Goal: Communication & Community: Answer question/provide support

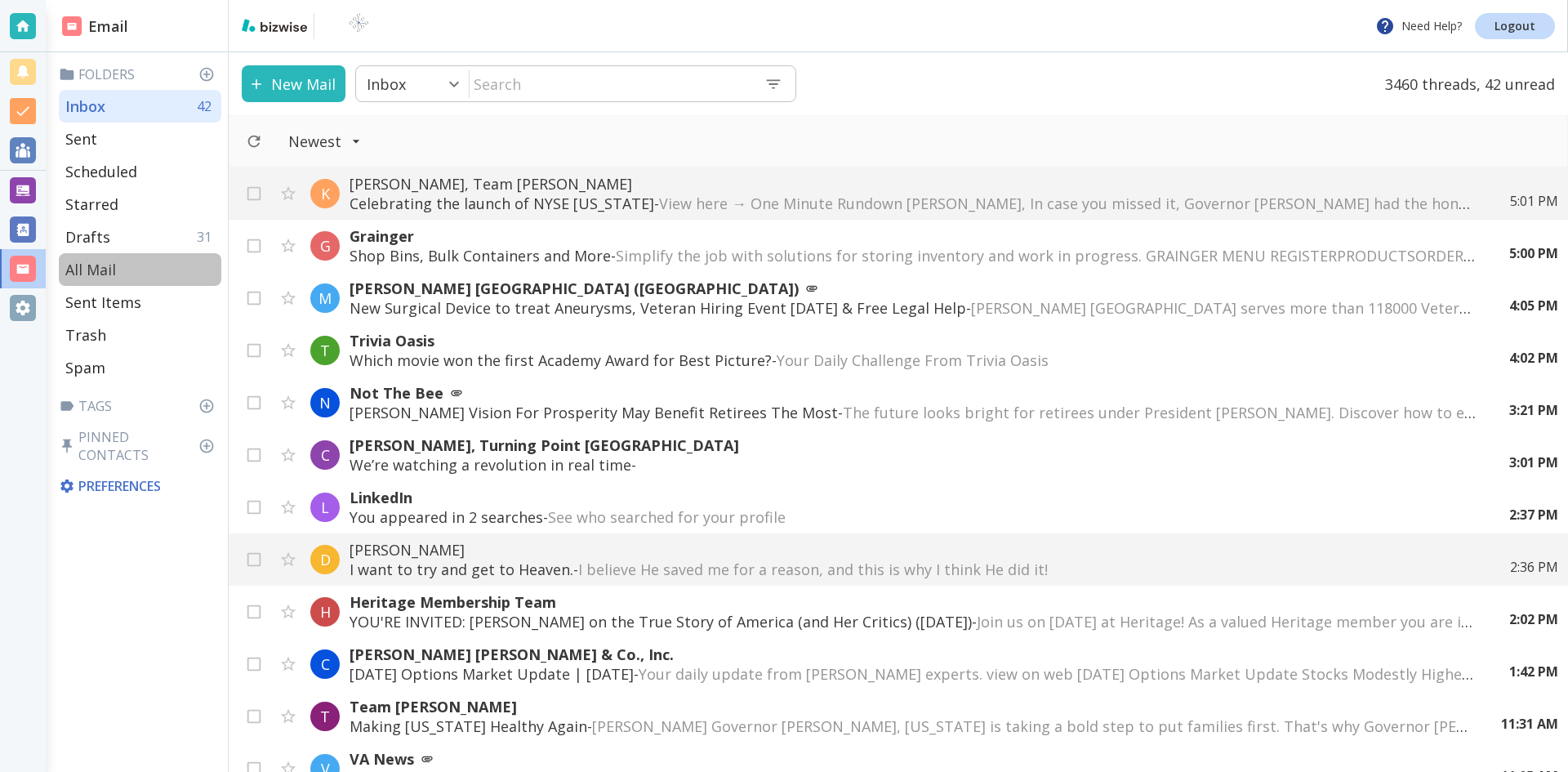
click at [103, 265] on p "All Mail" at bounding box center [91, 269] width 50 height 20
type input "5"
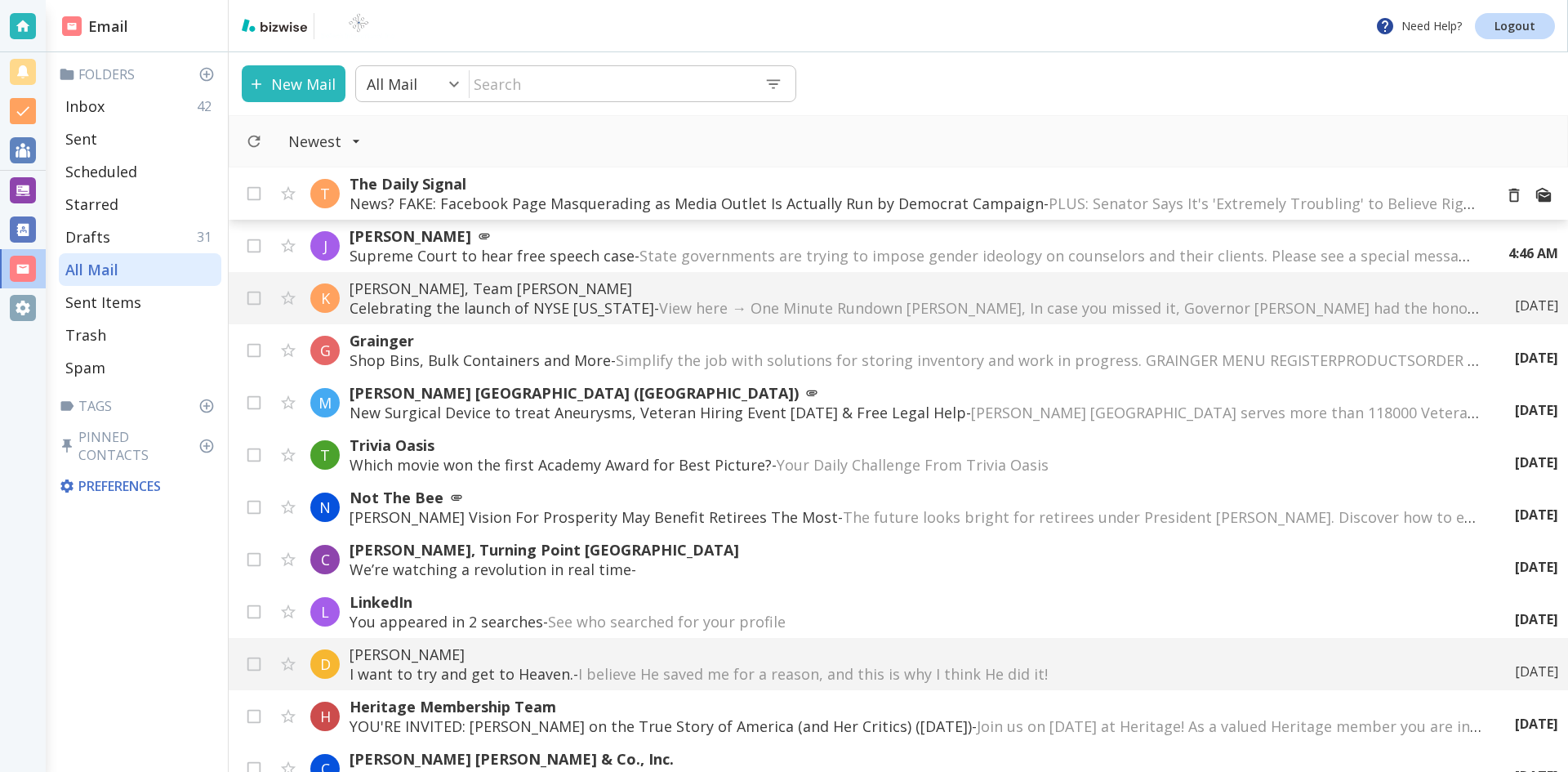
click at [982, 202] on p "News? FAKE: Facebook Page Masquerading as Media Outlet Is Actually Run by Democ…" at bounding box center [915, 204] width 1131 height 20
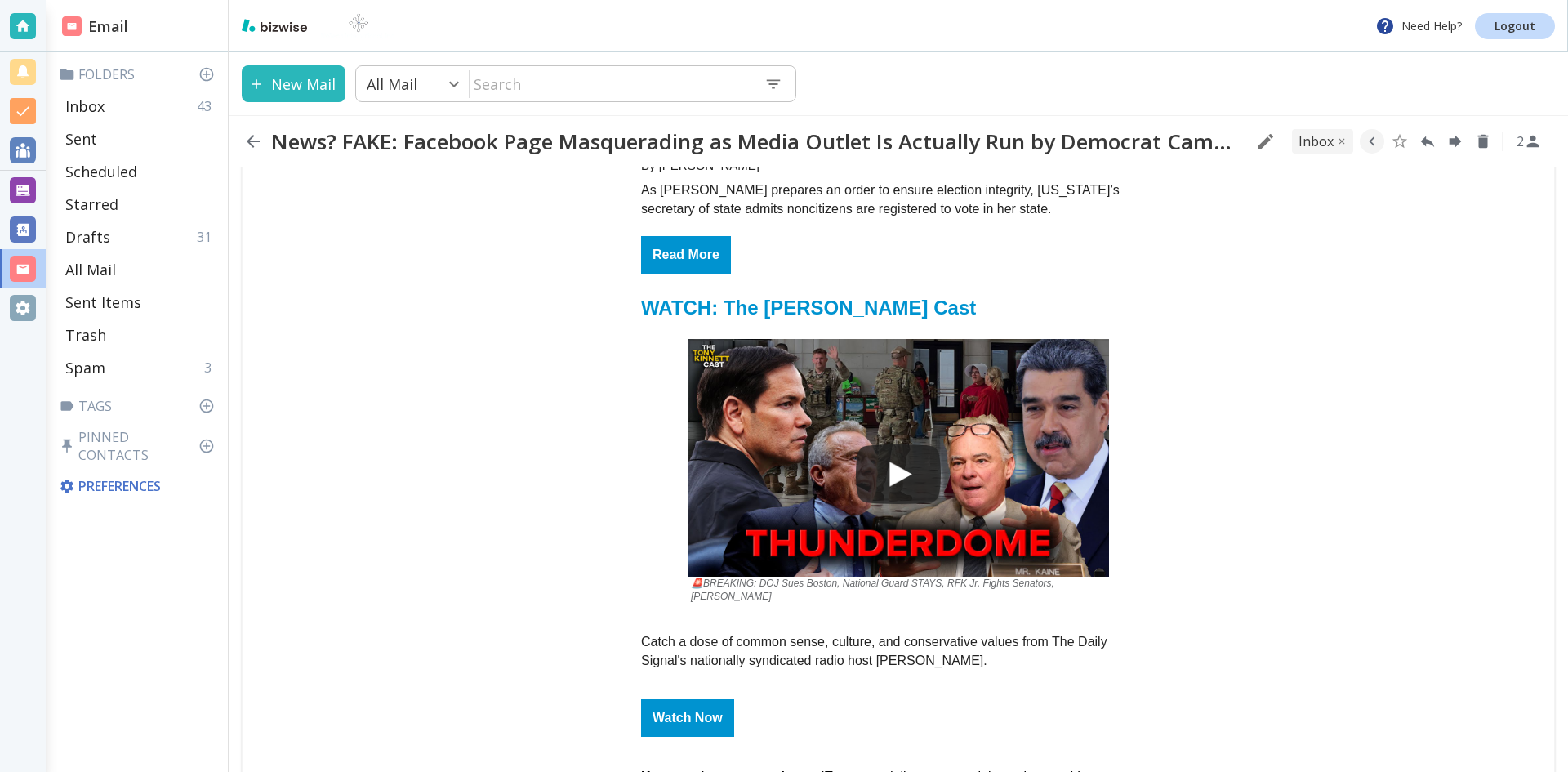
scroll to position [3838, 0]
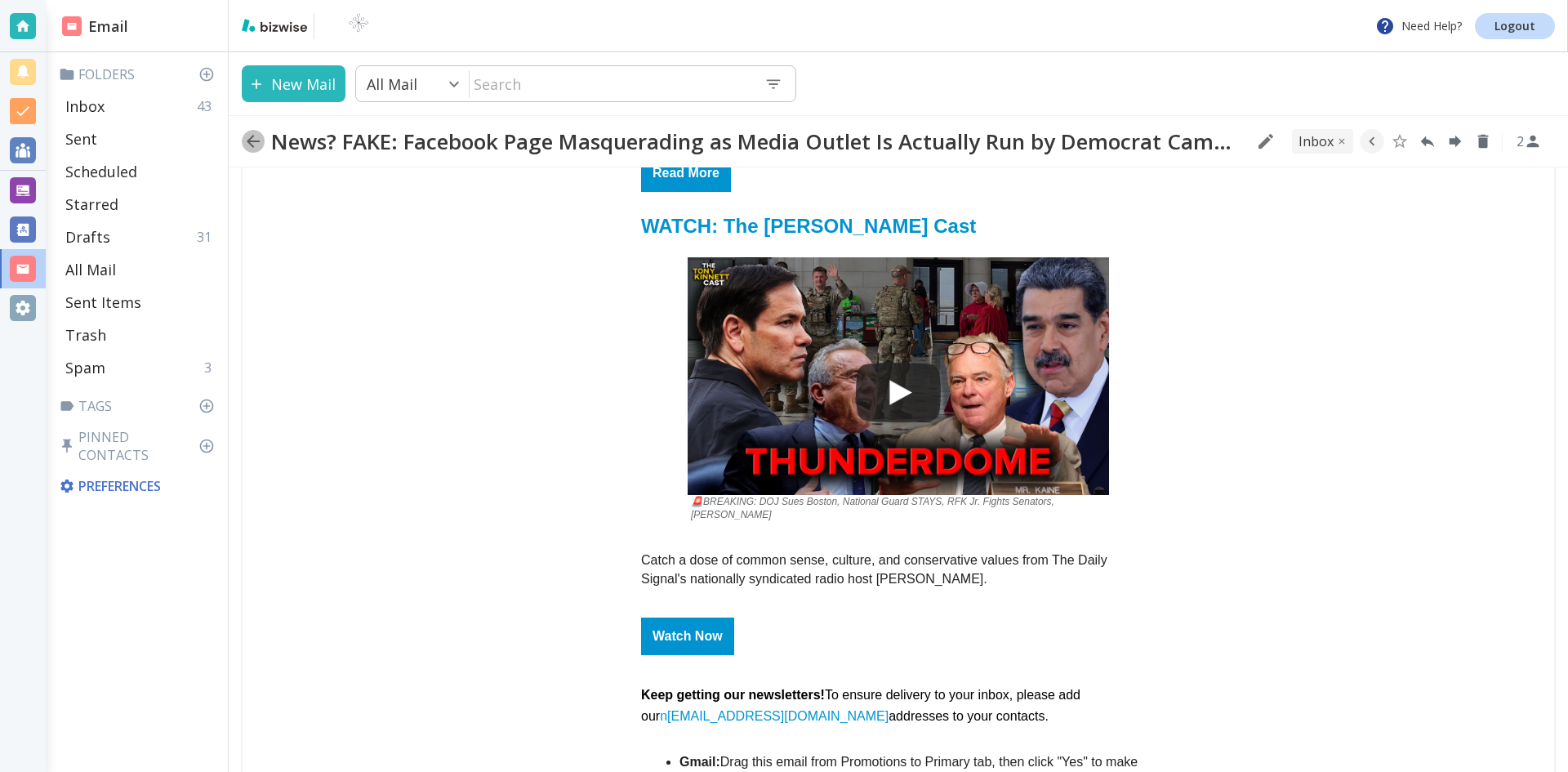
click at [253, 137] on icon "button" at bounding box center [253, 141] width 20 height 20
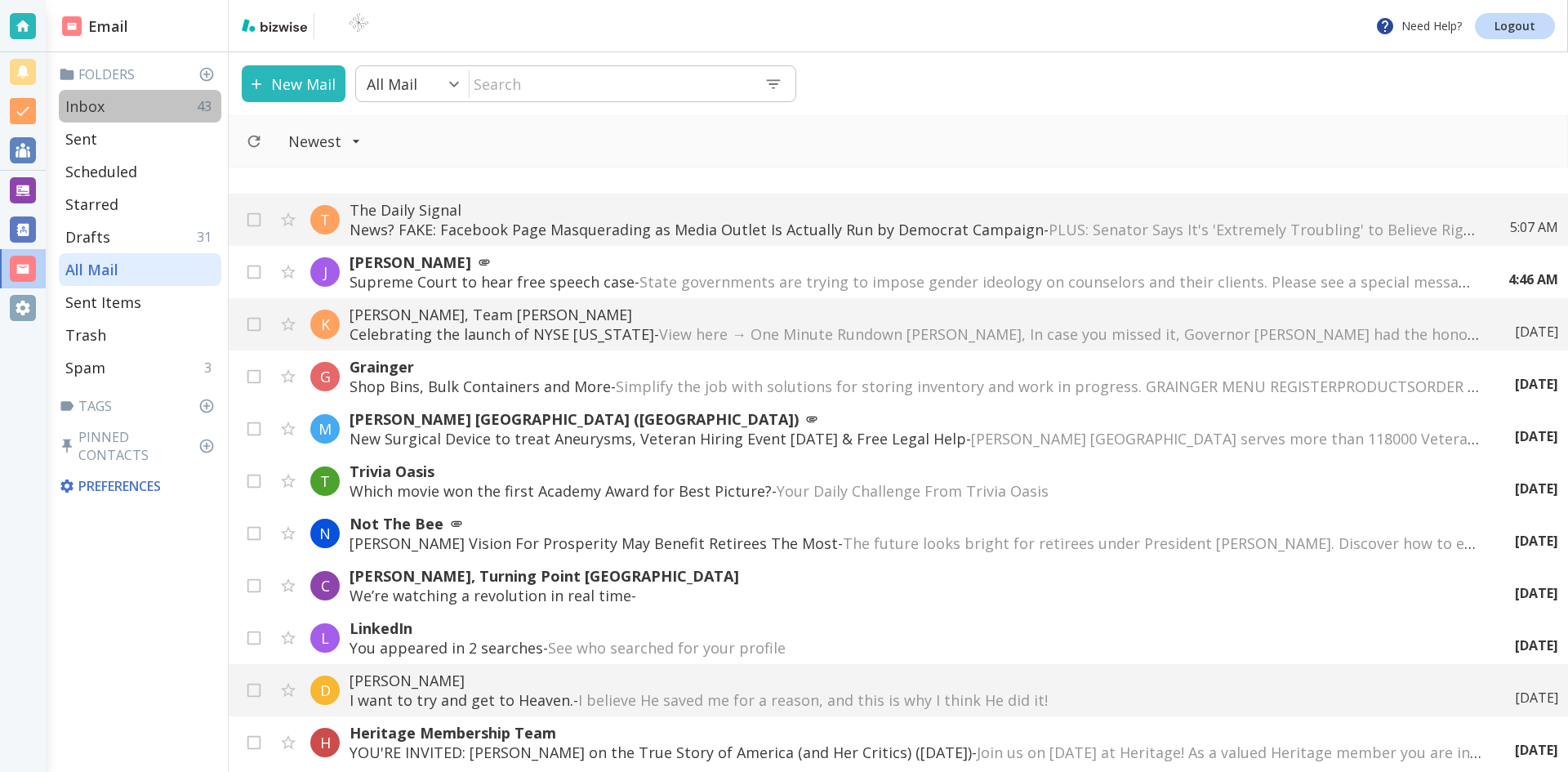
click at [89, 104] on p "Inbox" at bounding box center [86, 106] width 40 height 20
type input "0"
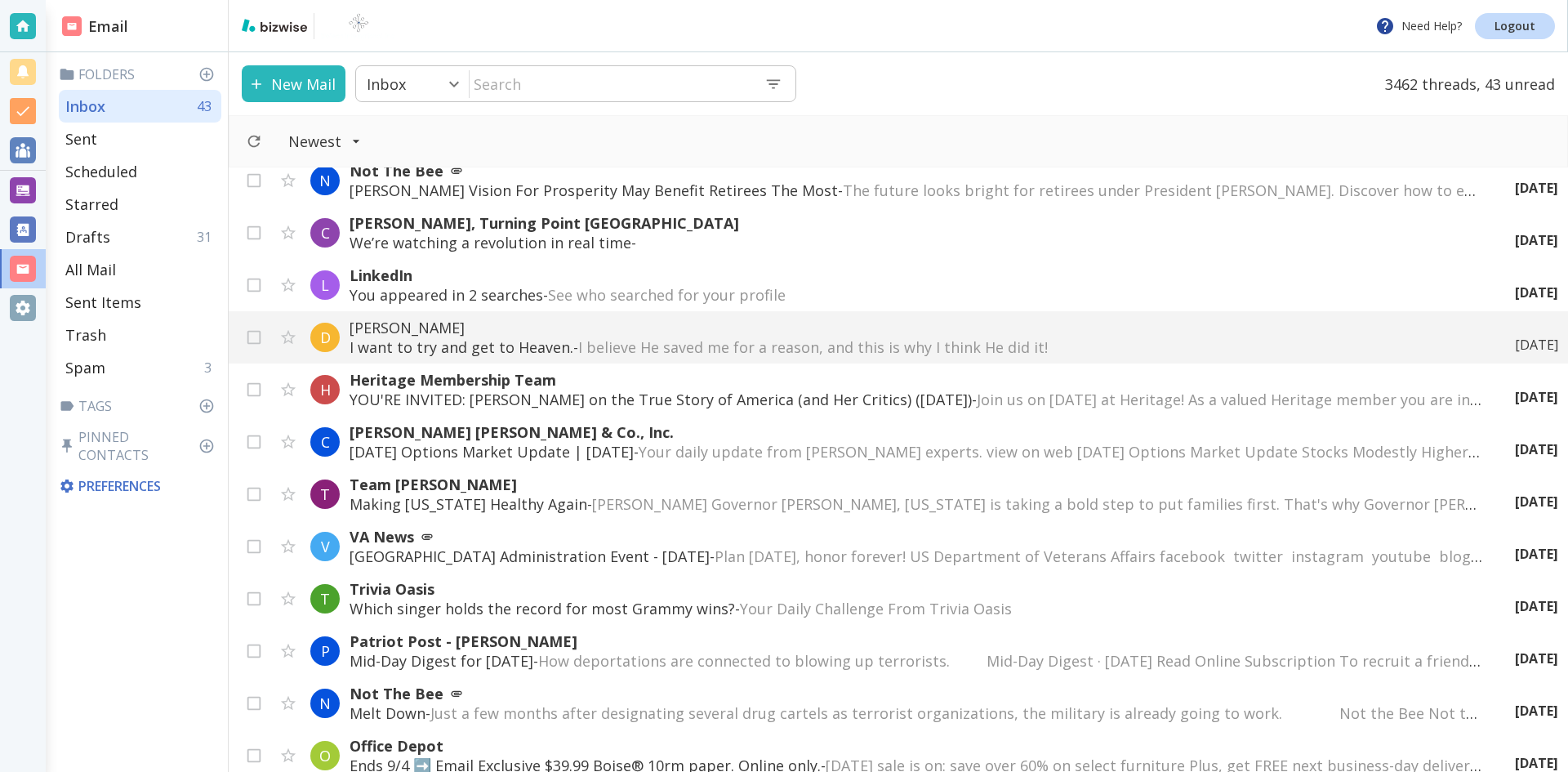
scroll to position [408, 0]
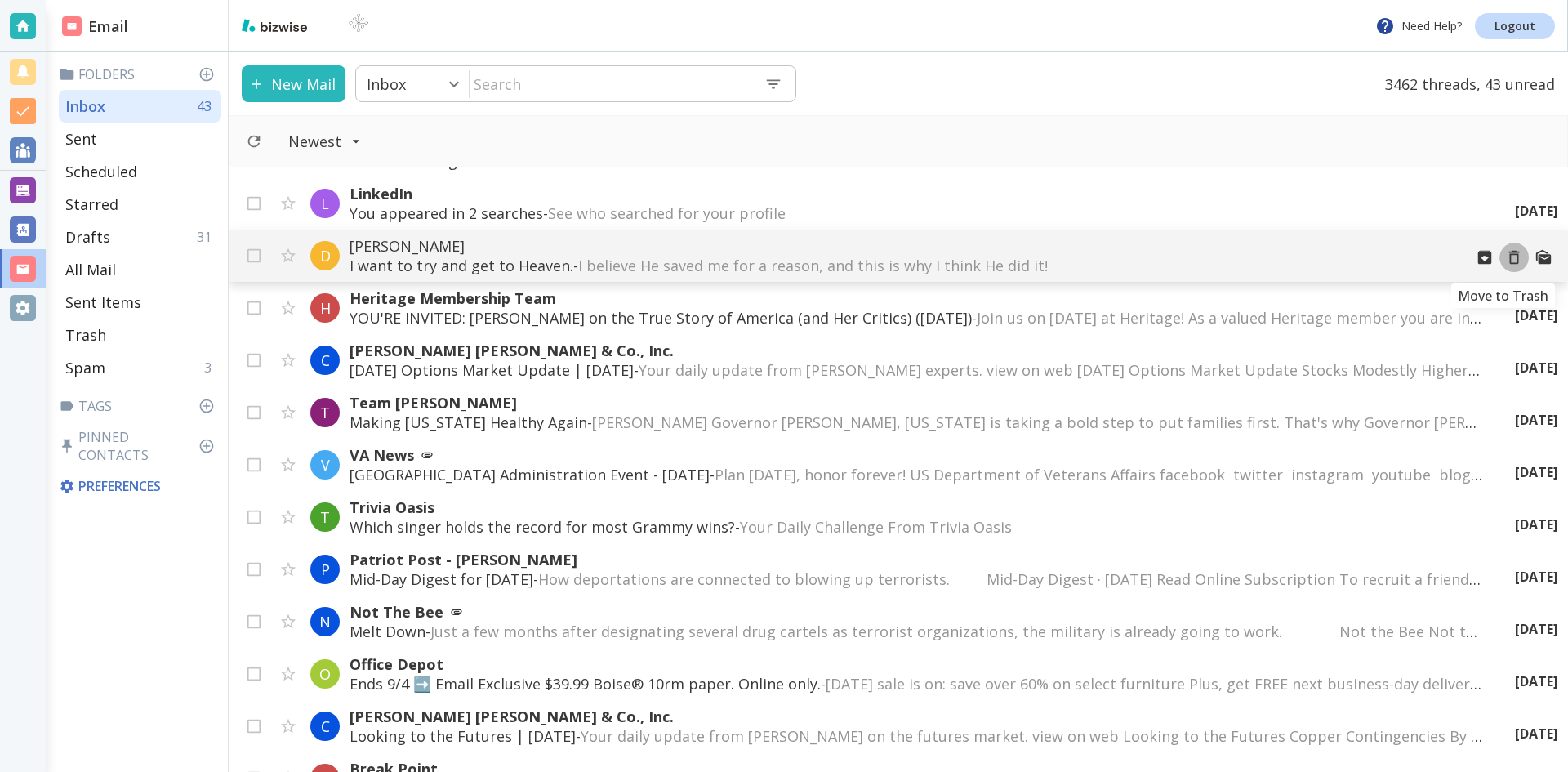
click at [1506, 256] on icon "Move to Trash" at bounding box center [1515, 258] width 18 height 18
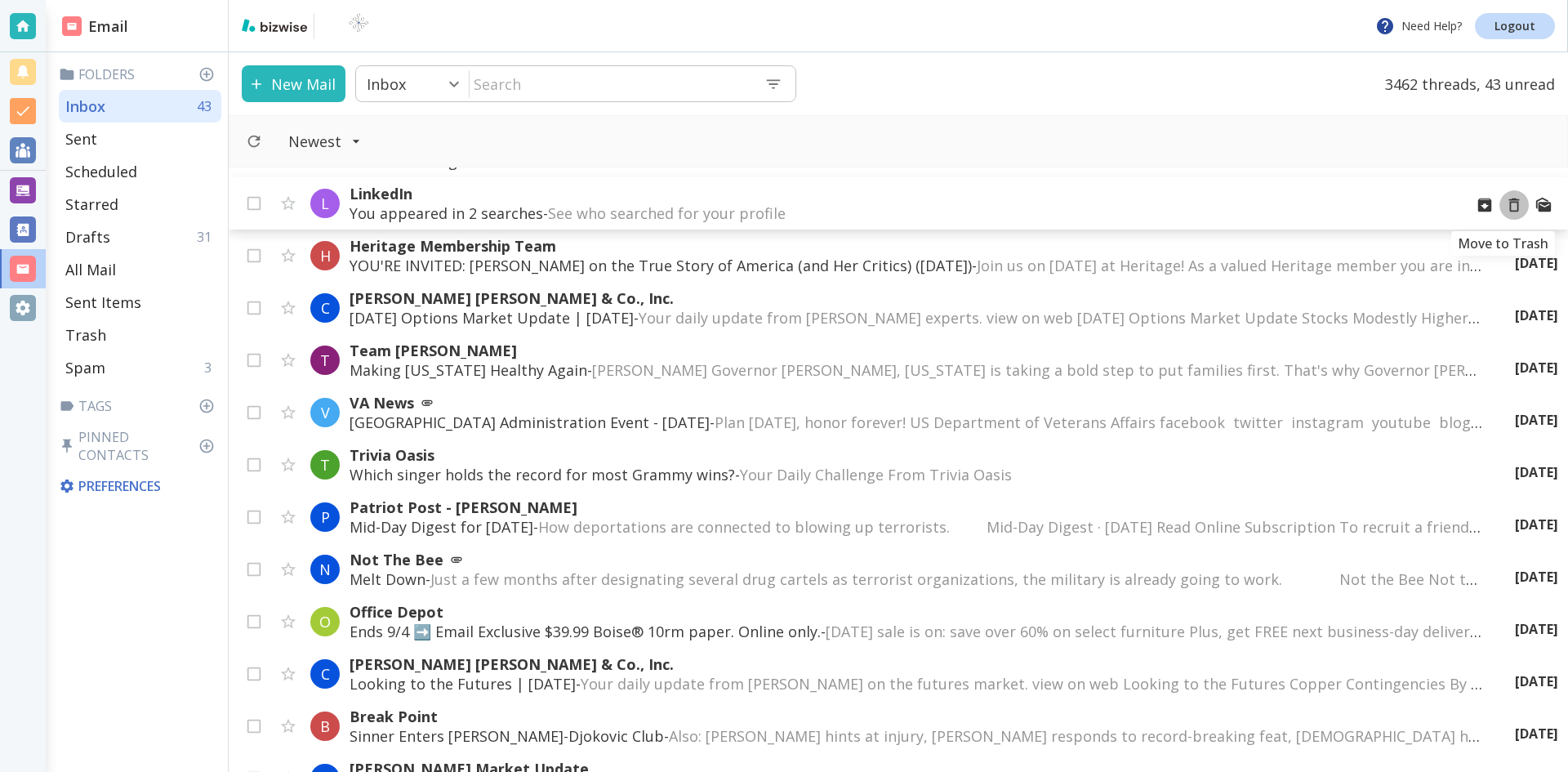
click at [1506, 204] on icon "Move to Trash" at bounding box center [1515, 205] width 18 height 18
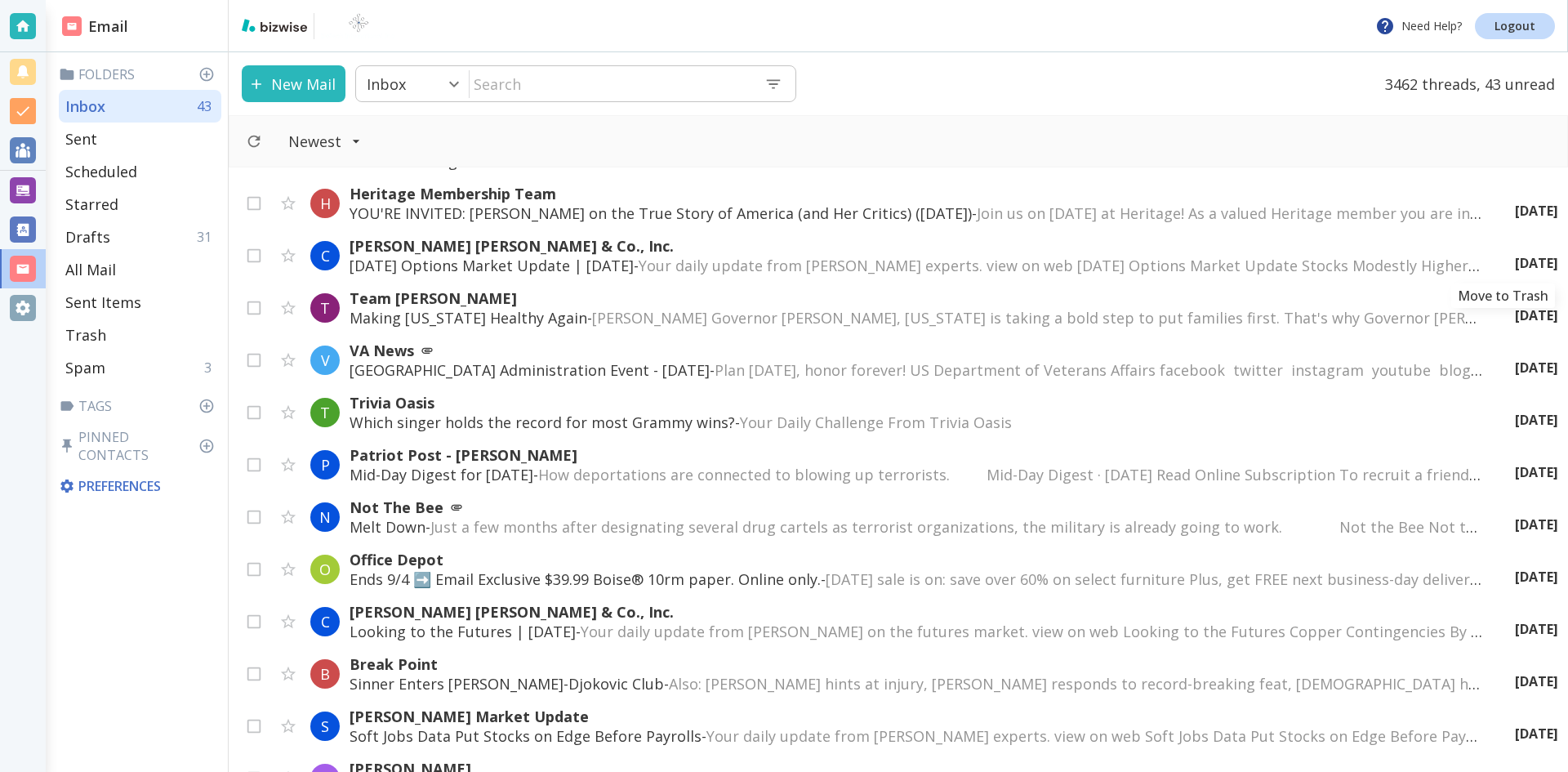
click at [0, 0] on icon "Move to Trash" at bounding box center [0, 0] width 0 height 0
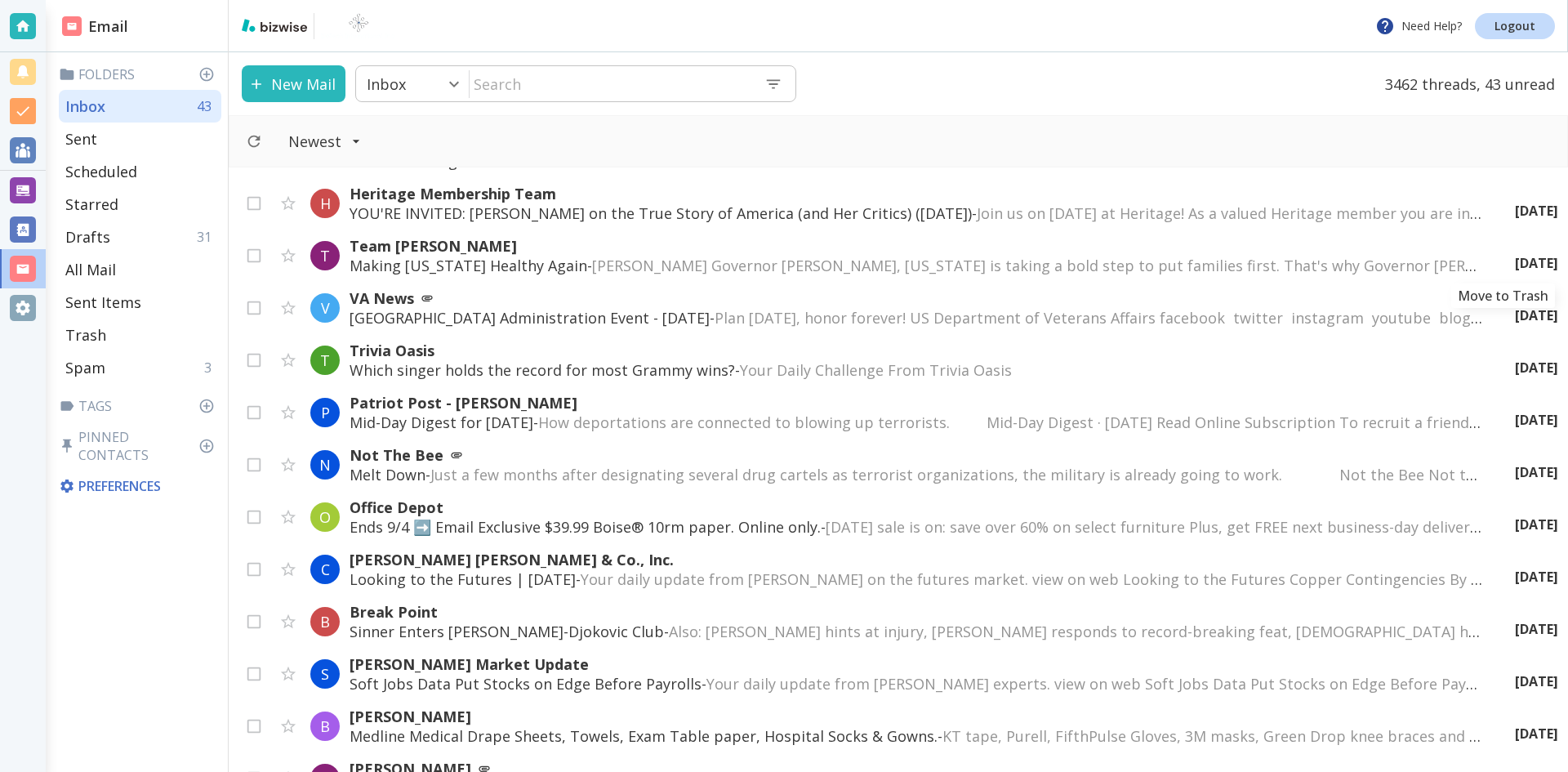
click at [0, 0] on icon "Move to Trash" at bounding box center [0, 0] width 0 height 0
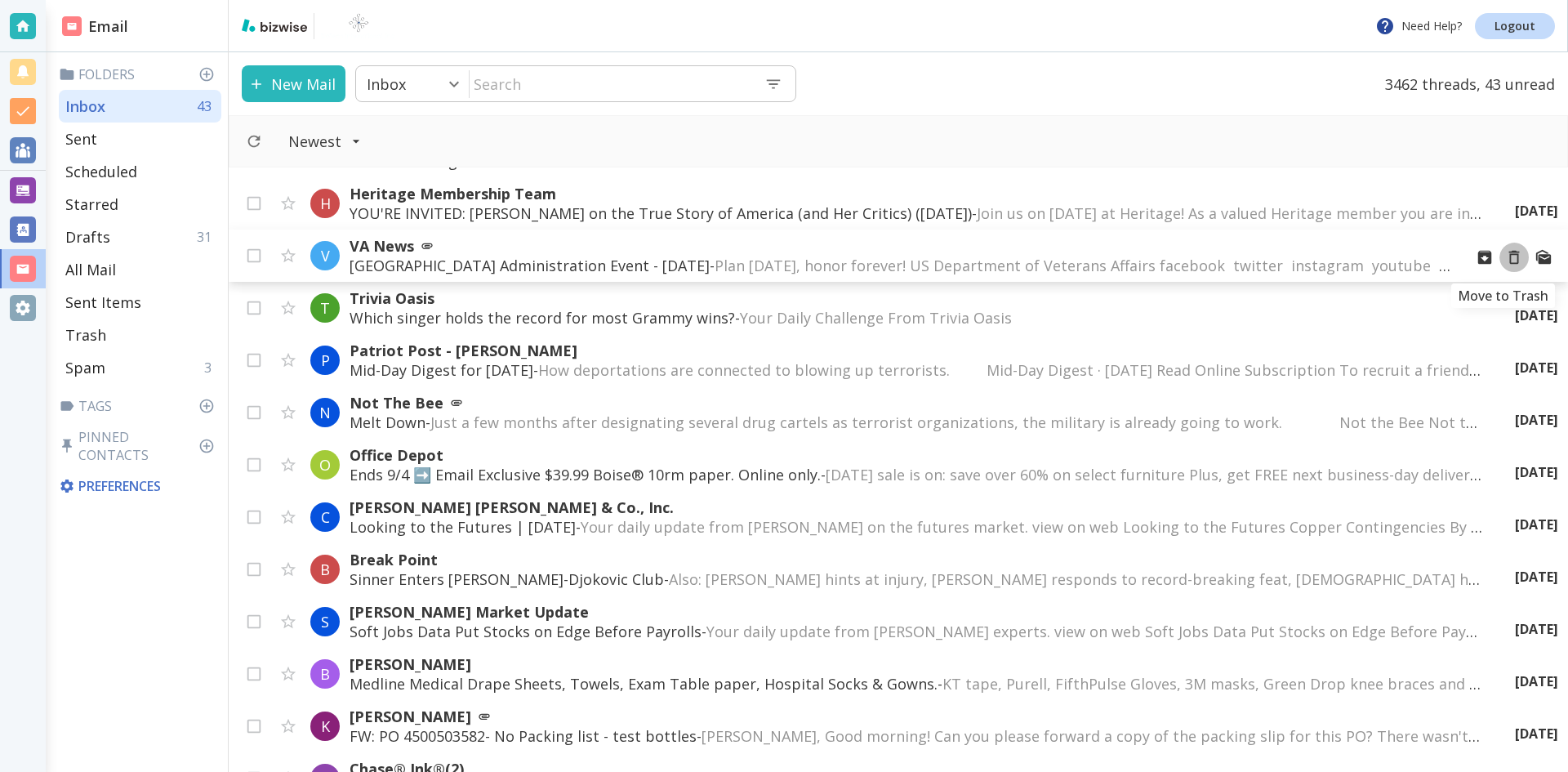
click at [1506, 256] on icon "Move to Trash" at bounding box center [1515, 258] width 18 height 18
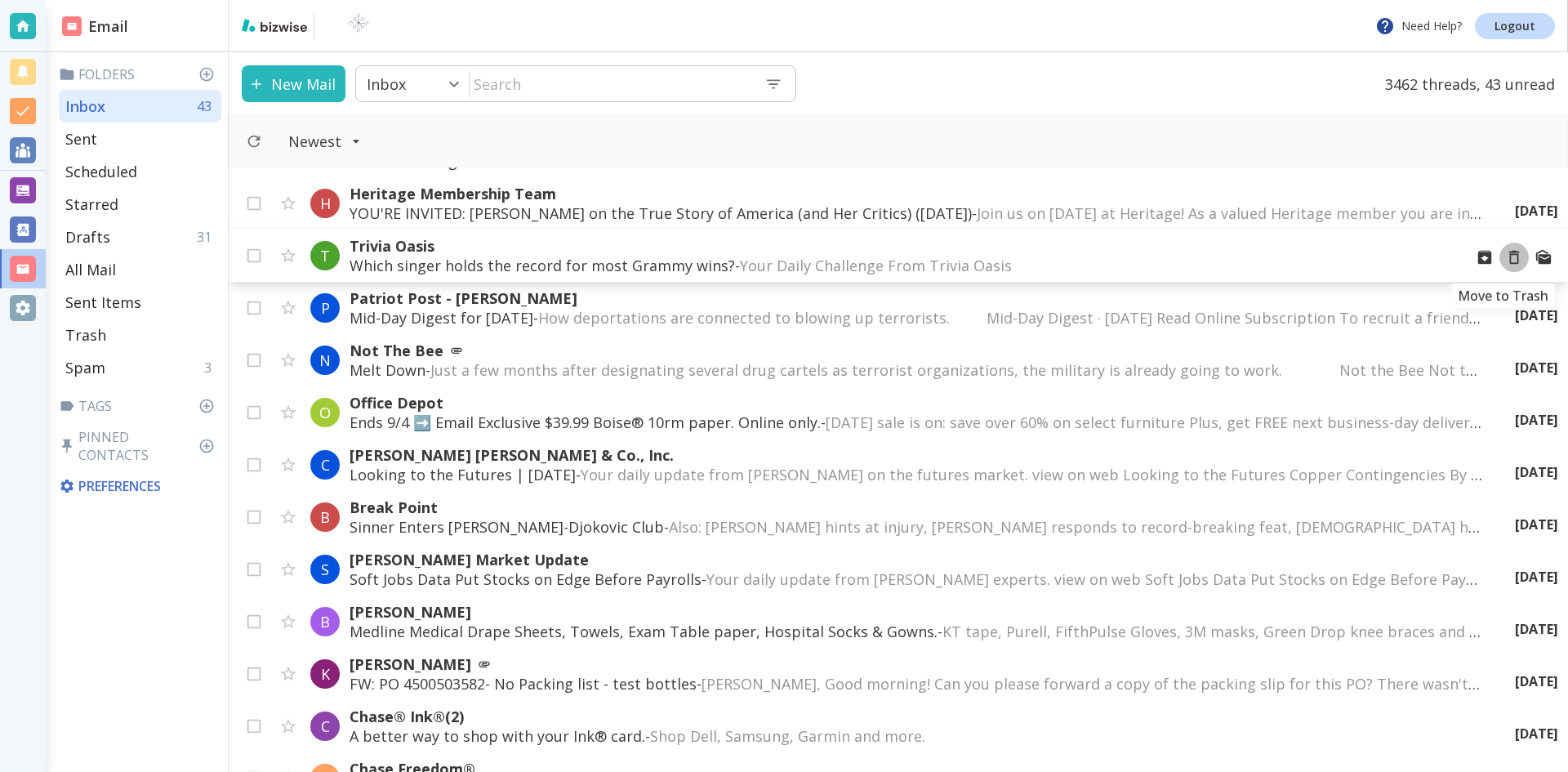
click at [1506, 256] on icon "Move to Trash" at bounding box center [1515, 258] width 18 height 18
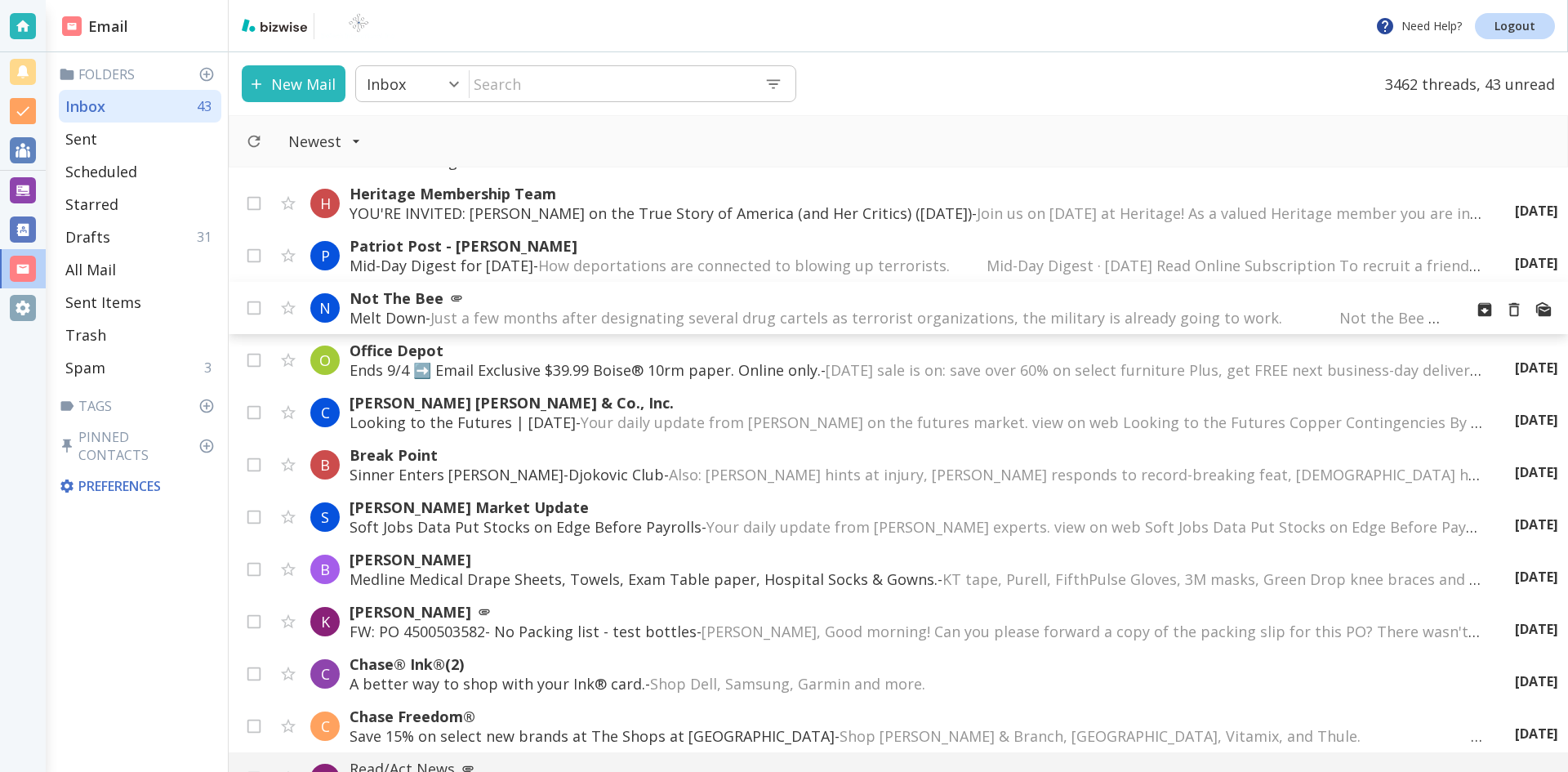
scroll to position [490, 0]
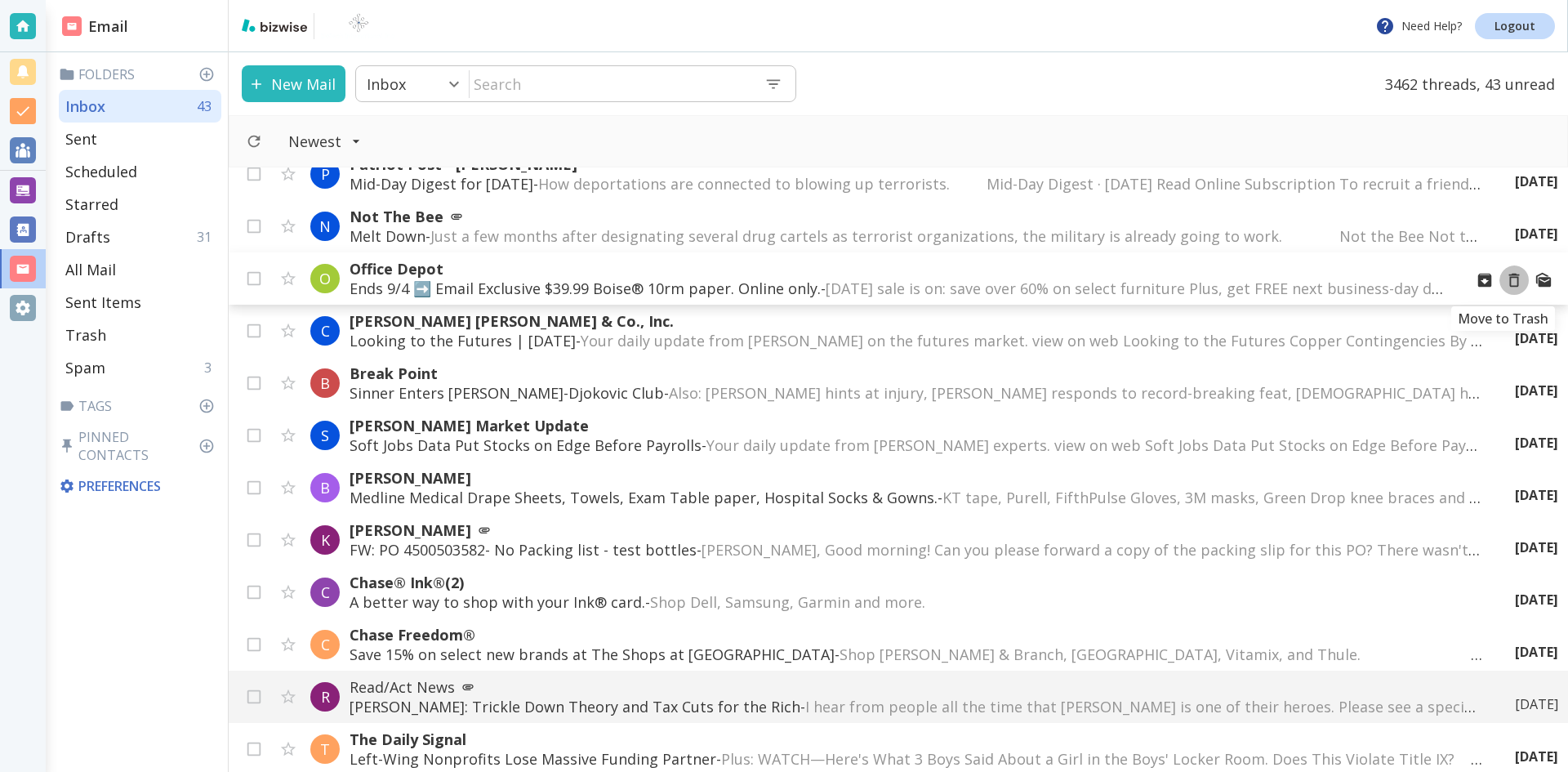
click at [1506, 279] on icon "Move to Trash" at bounding box center [1515, 280] width 18 height 18
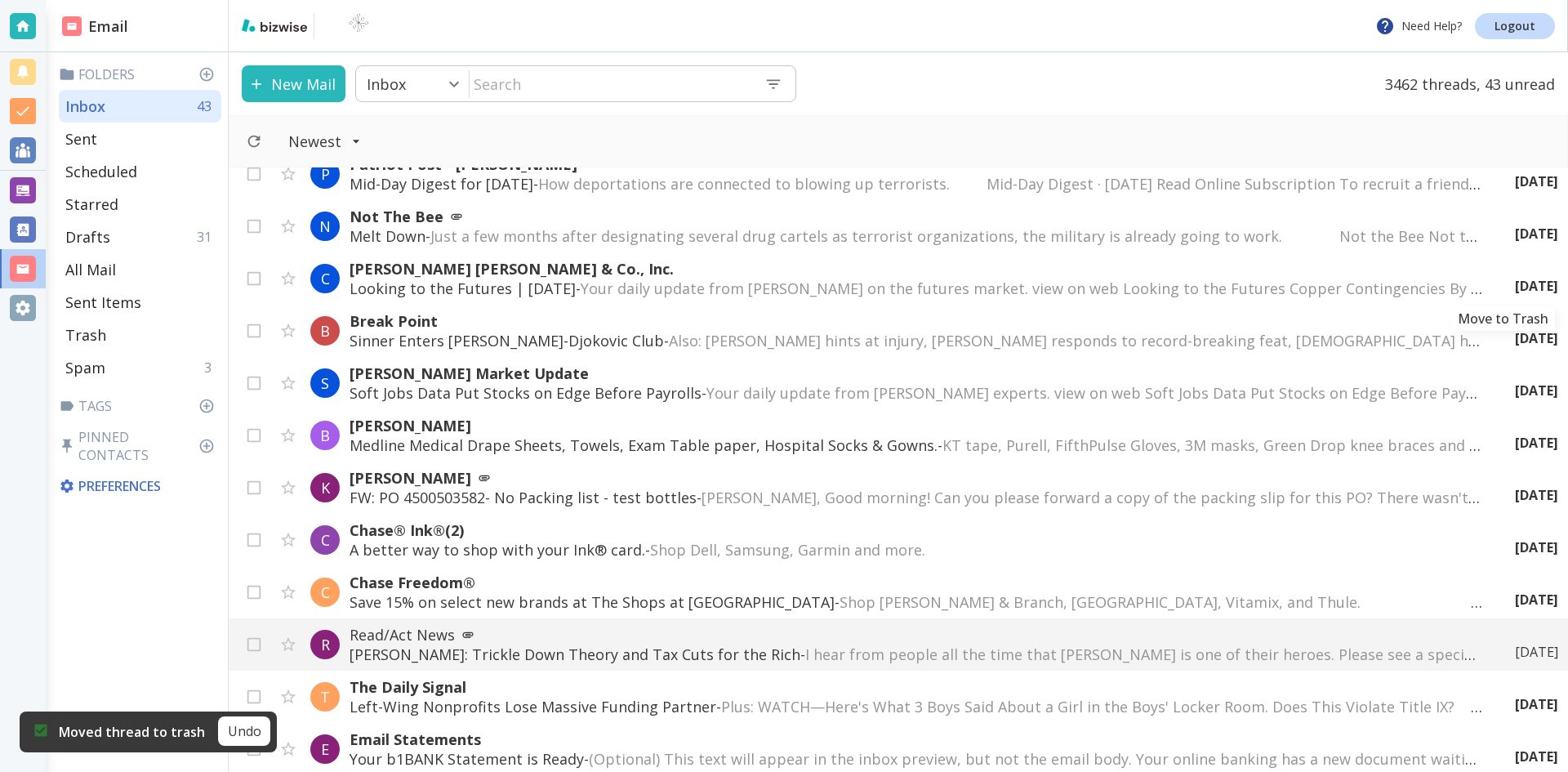
click at [0, 0] on icon "Move to Trash" at bounding box center [0, 0] width 0 height 0
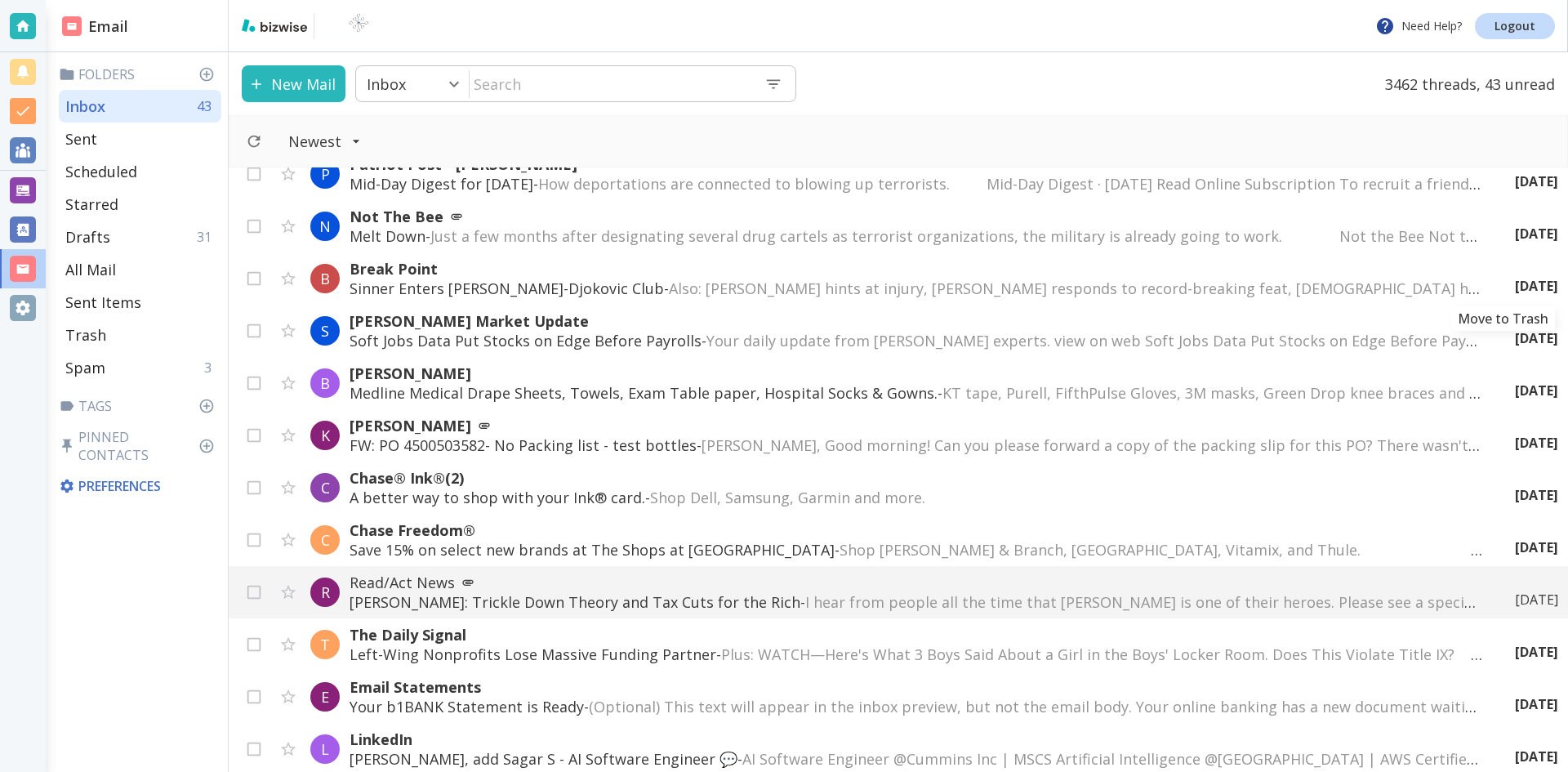
click at [0, 0] on icon "Move to Trash" at bounding box center [0, 0] width 0 height 0
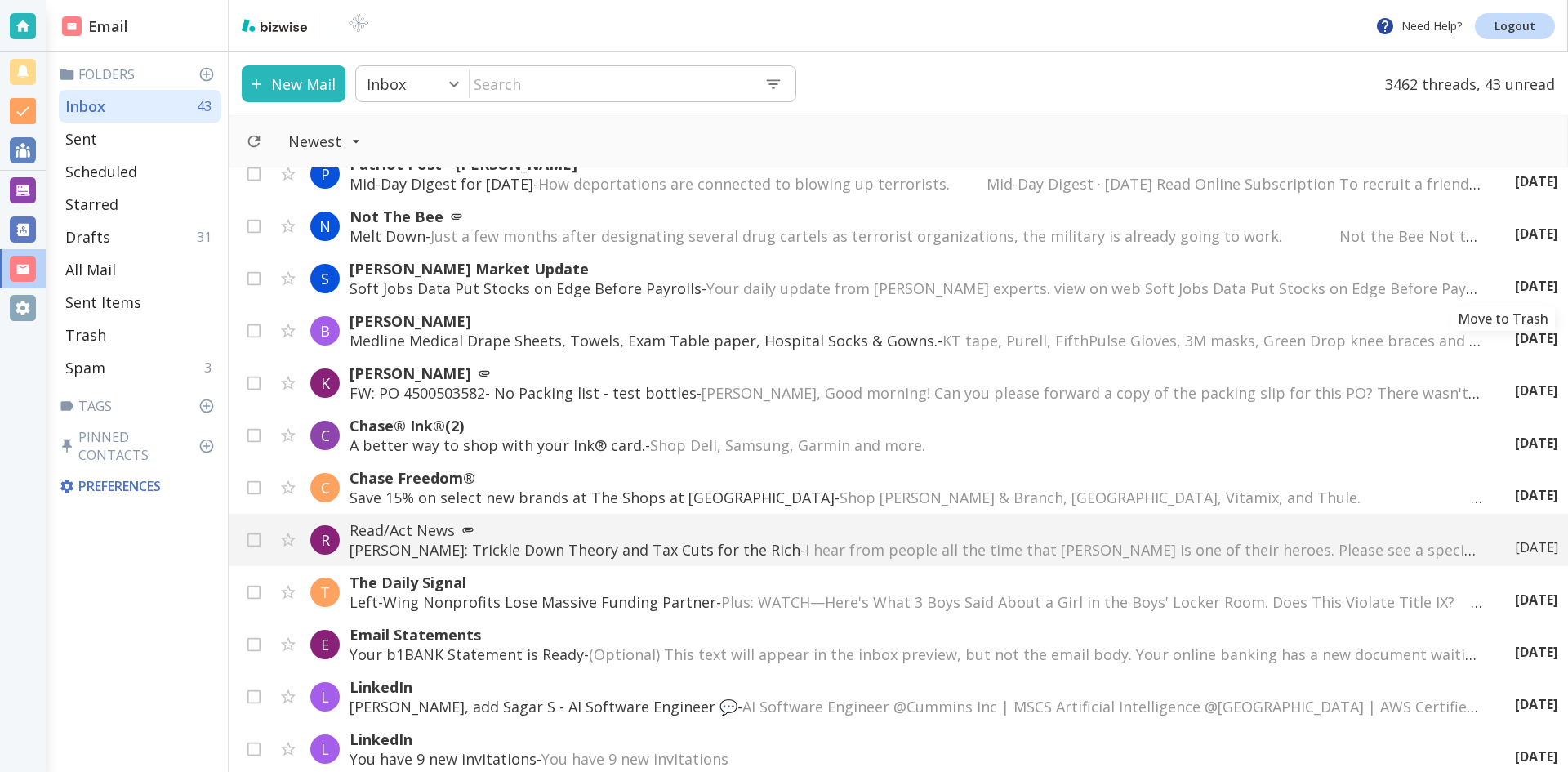
click at [0, 0] on icon "Move to Trash" at bounding box center [0, 0] width 0 height 0
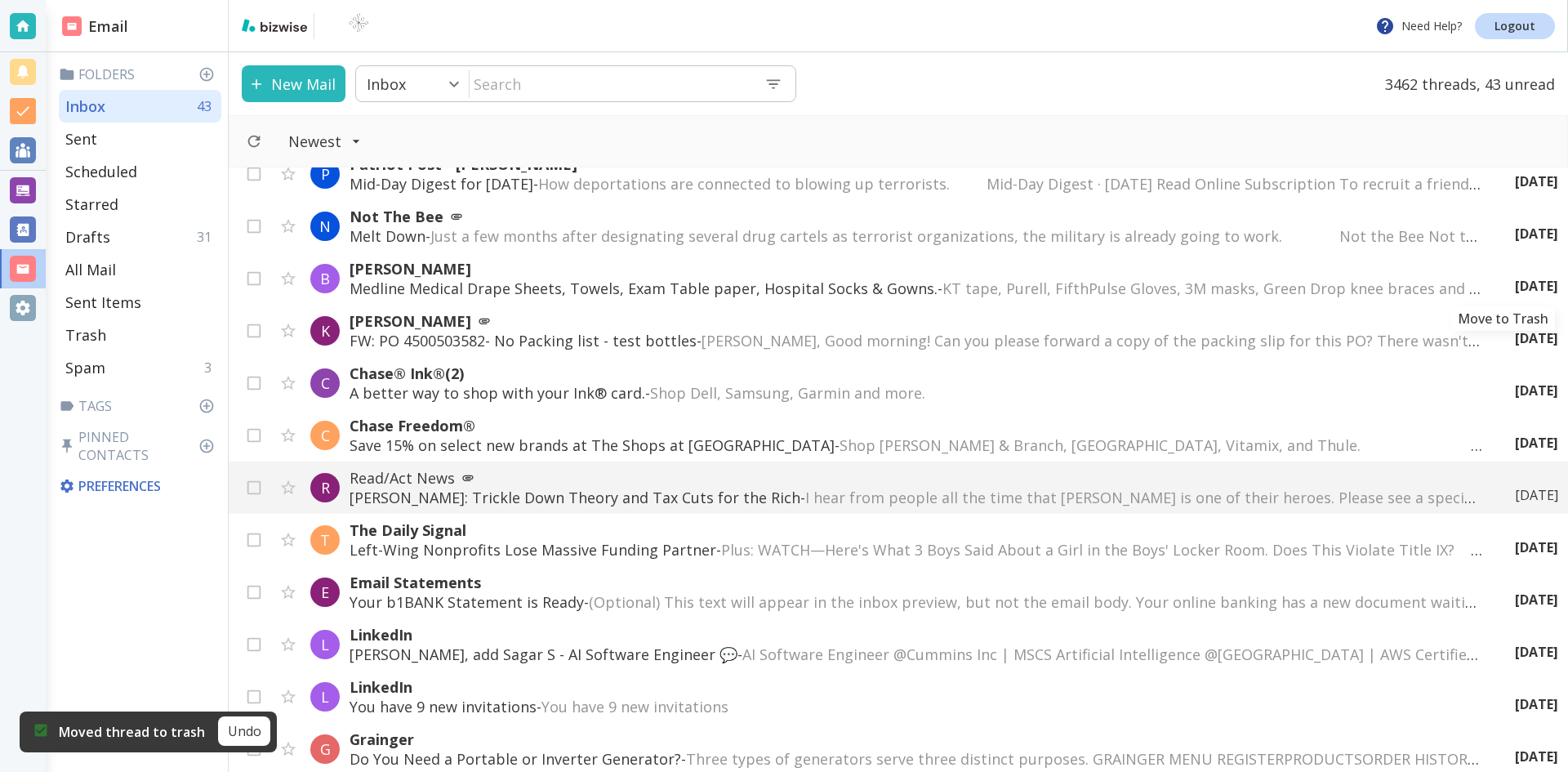
click at [0, 0] on icon "Move to Trash" at bounding box center [0, 0] width 0 height 0
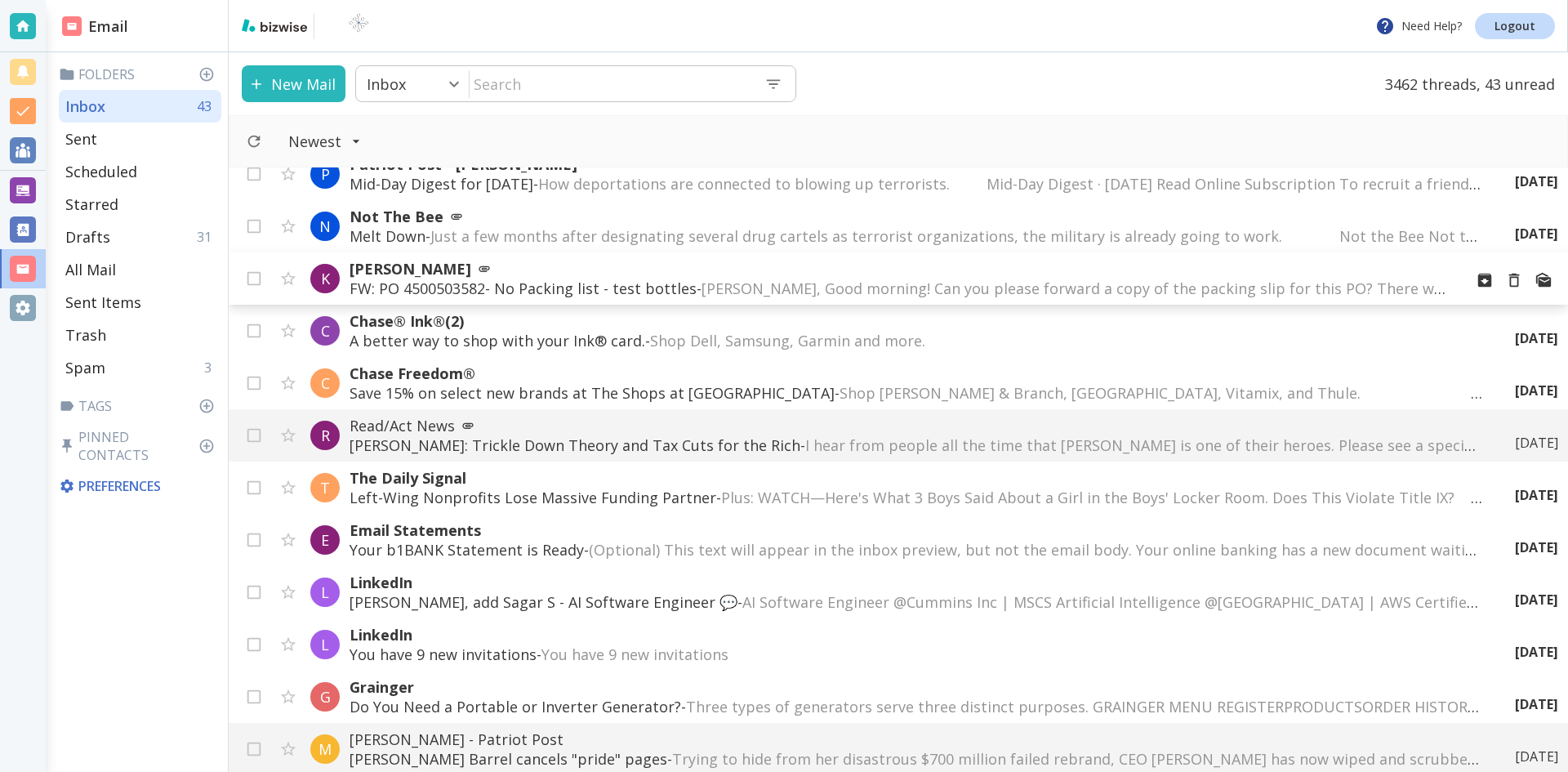
click at [415, 262] on p "[PERSON_NAME]" at bounding box center [900, 268] width 1101 height 20
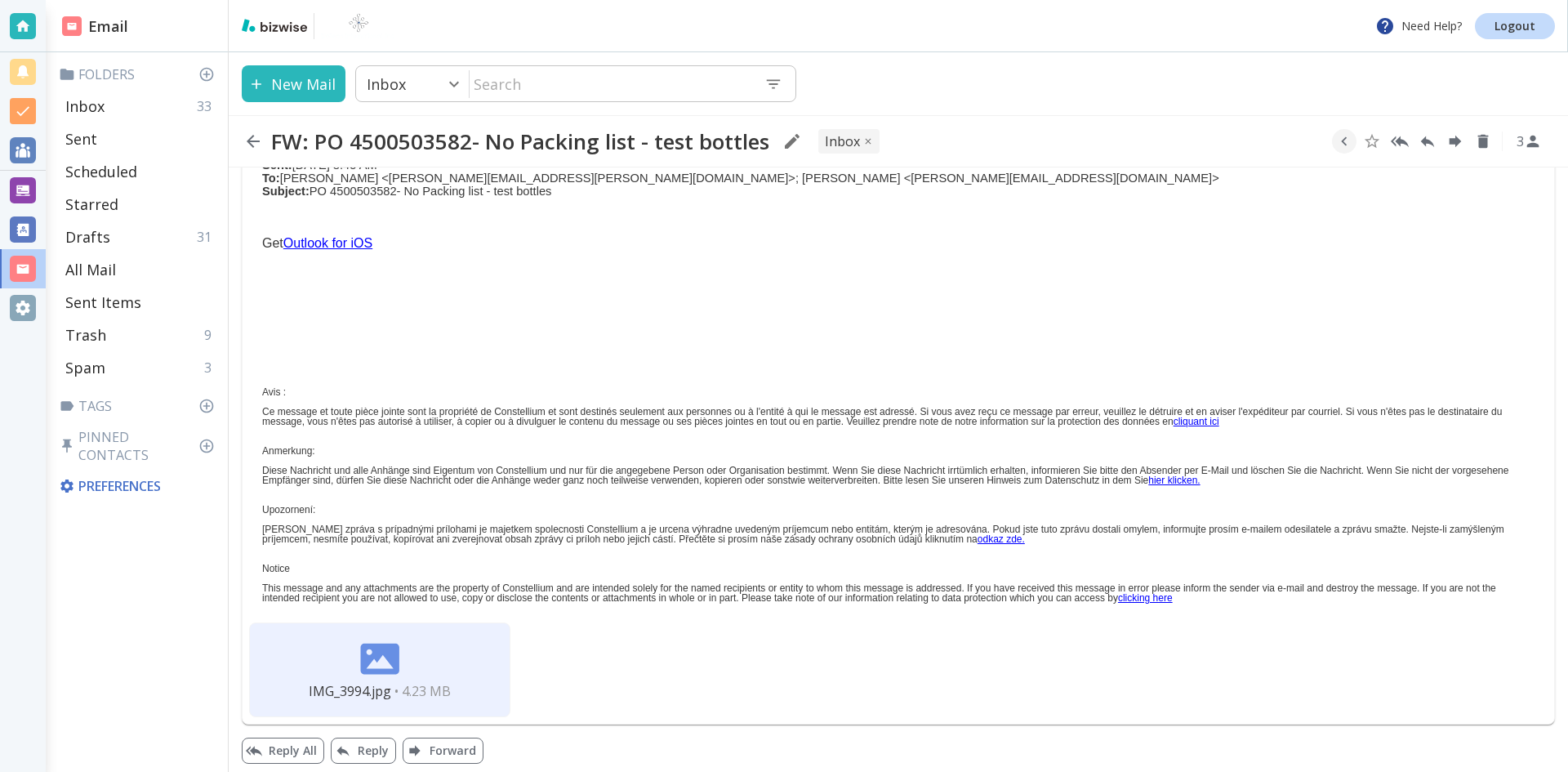
scroll to position [186, 0]
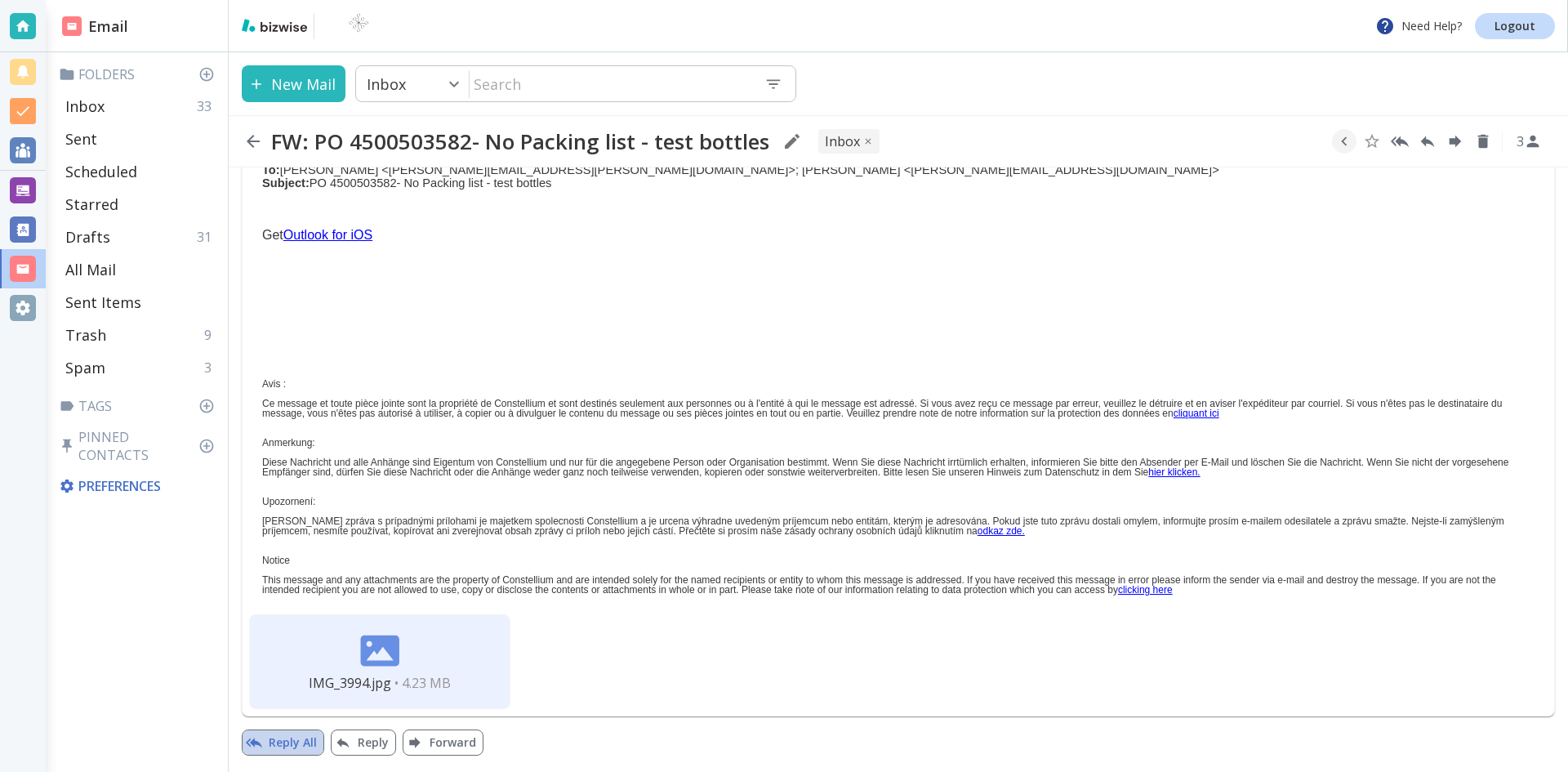
click at [287, 739] on button "Reply All" at bounding box center [283, 742] width 83 height 26
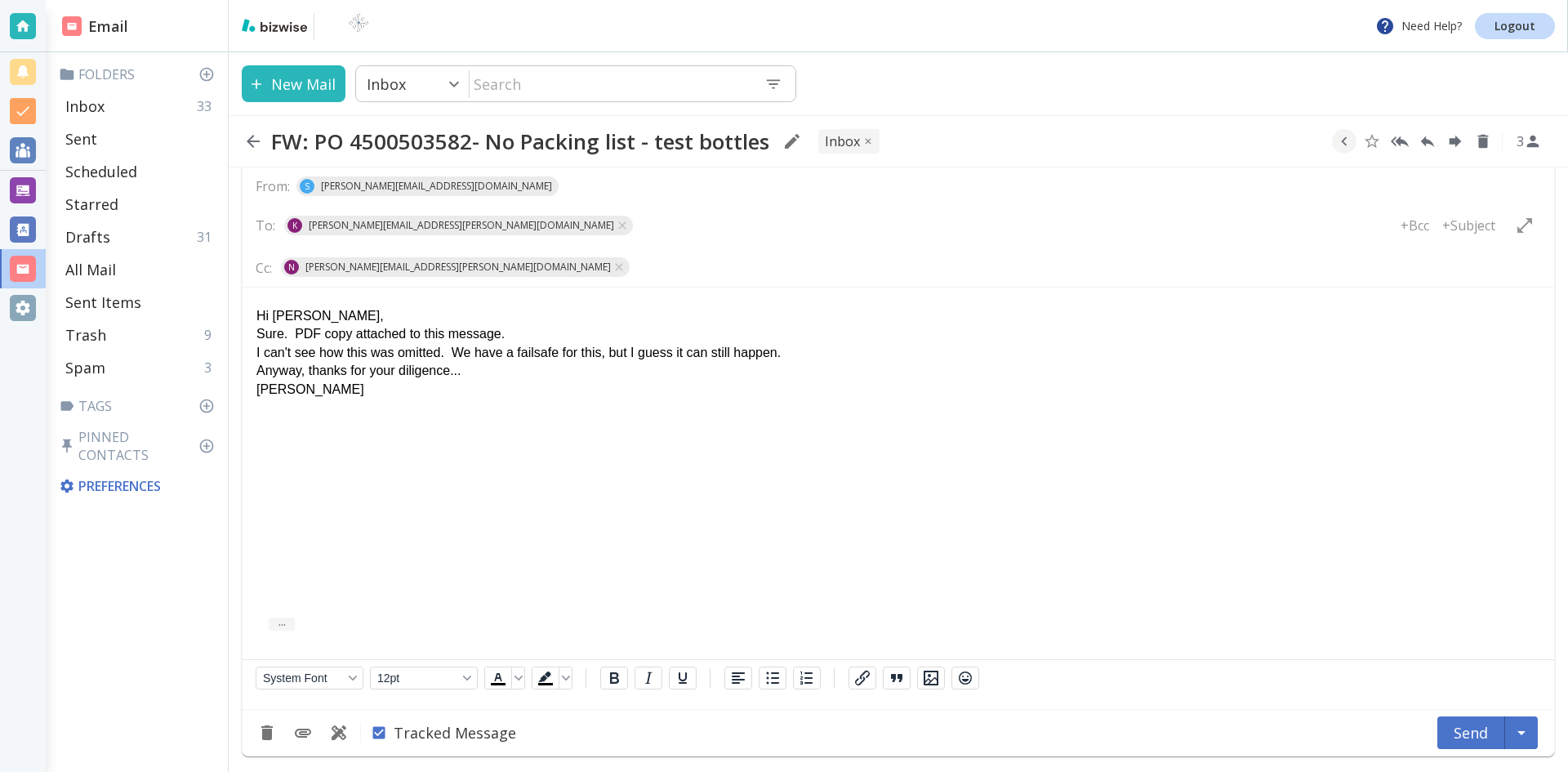
scroll to position [760, 0]
click at [302, 730] on icon "Add Attachment" at bounding box center [303, 732] width 16 height 9
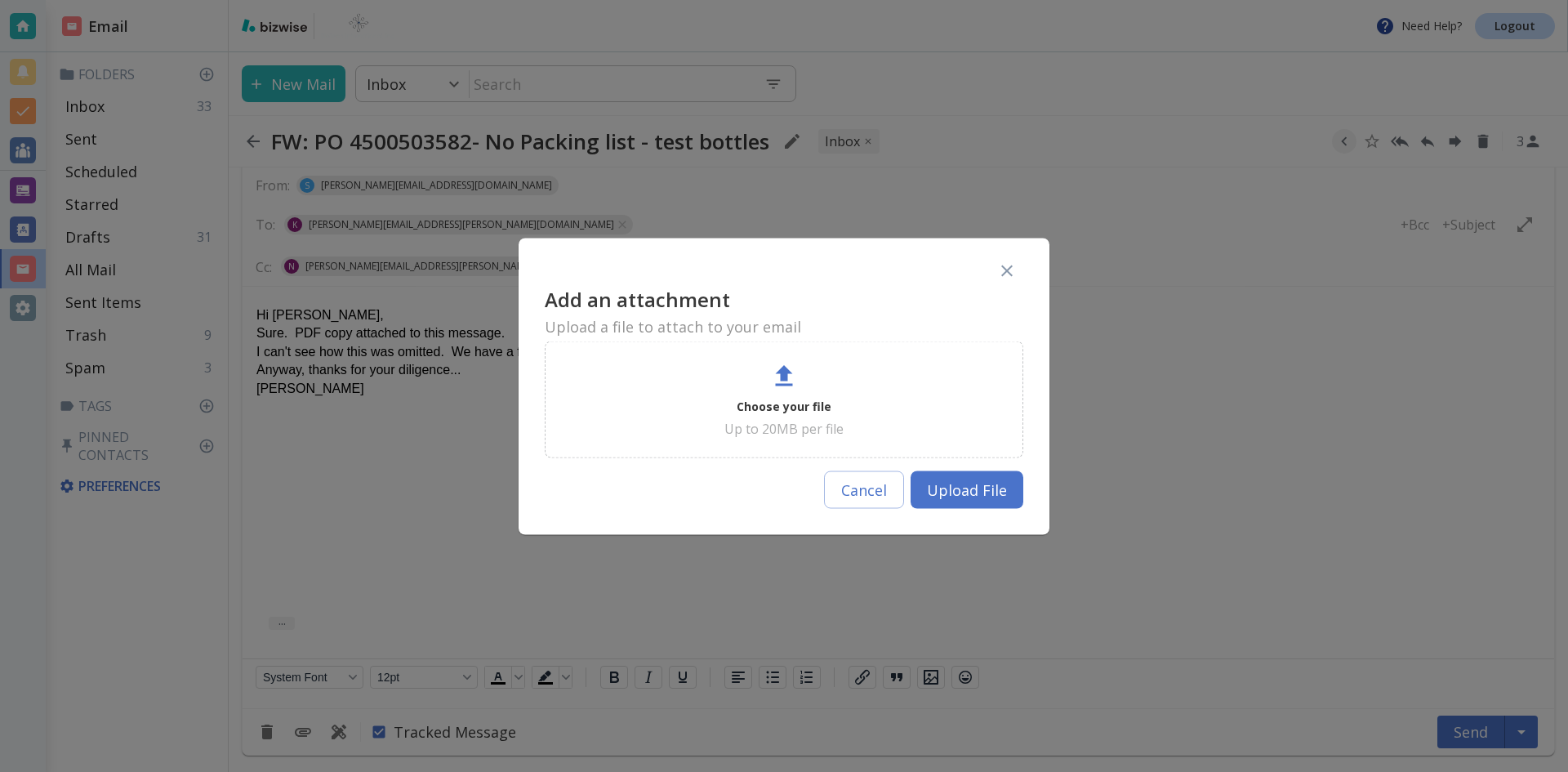
click at [789, 404] on p "Choose your file" at bounding box center [784, 406] width 95 height 20
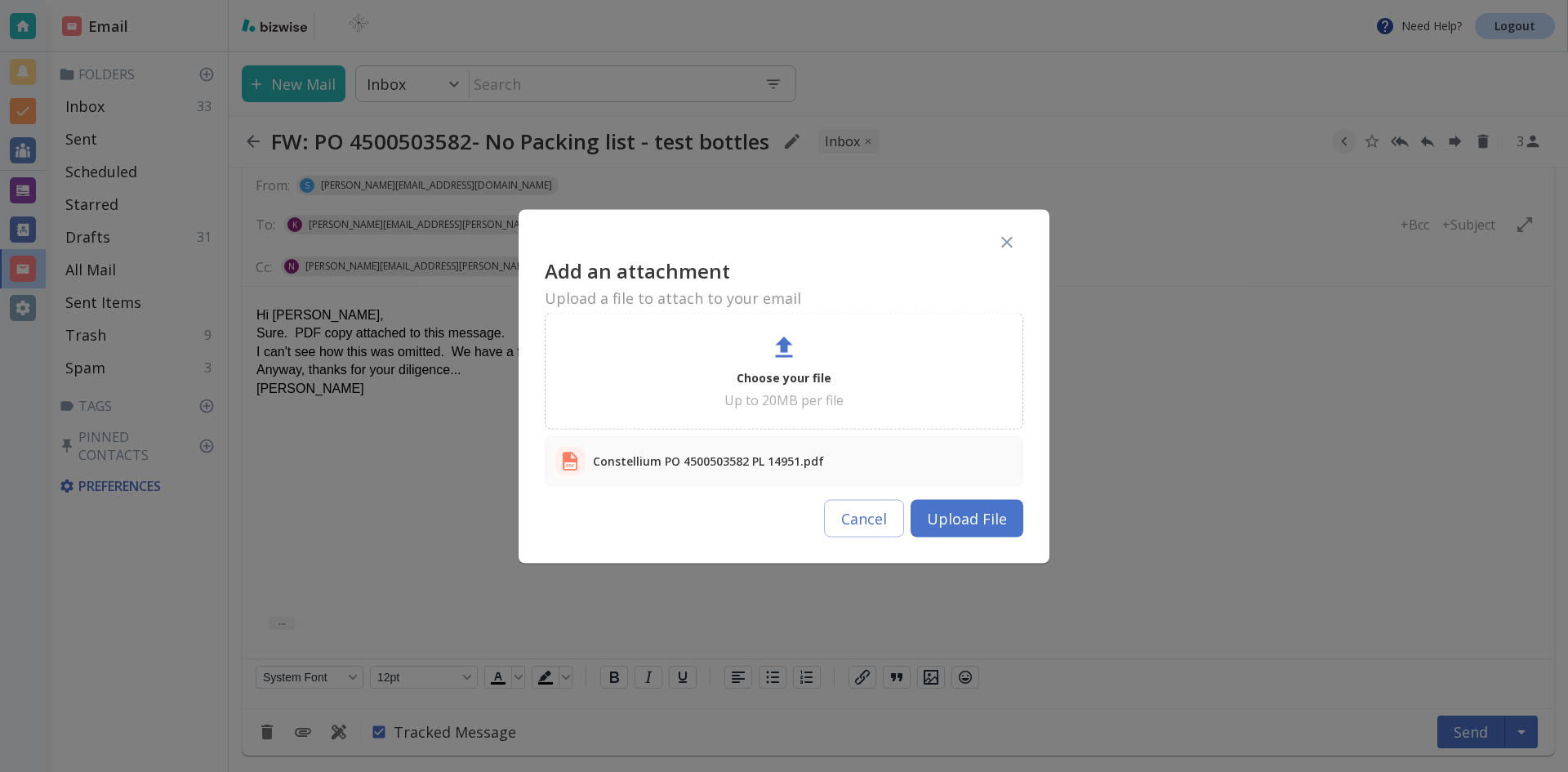
click at [965, 513] on button "Upload File" at bounding box center [967, 518] width 113 height 38
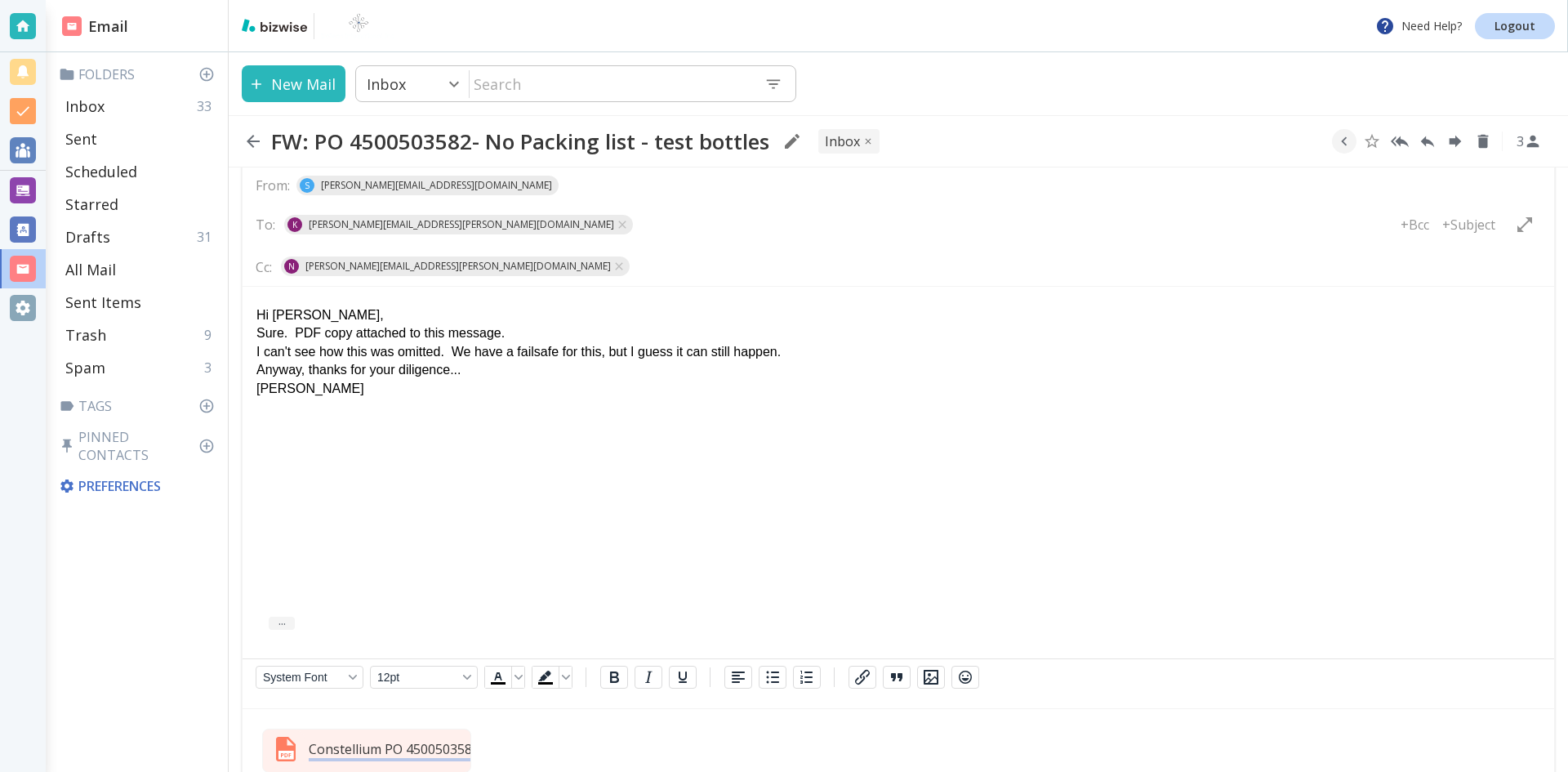
scroll to position [834, 0]
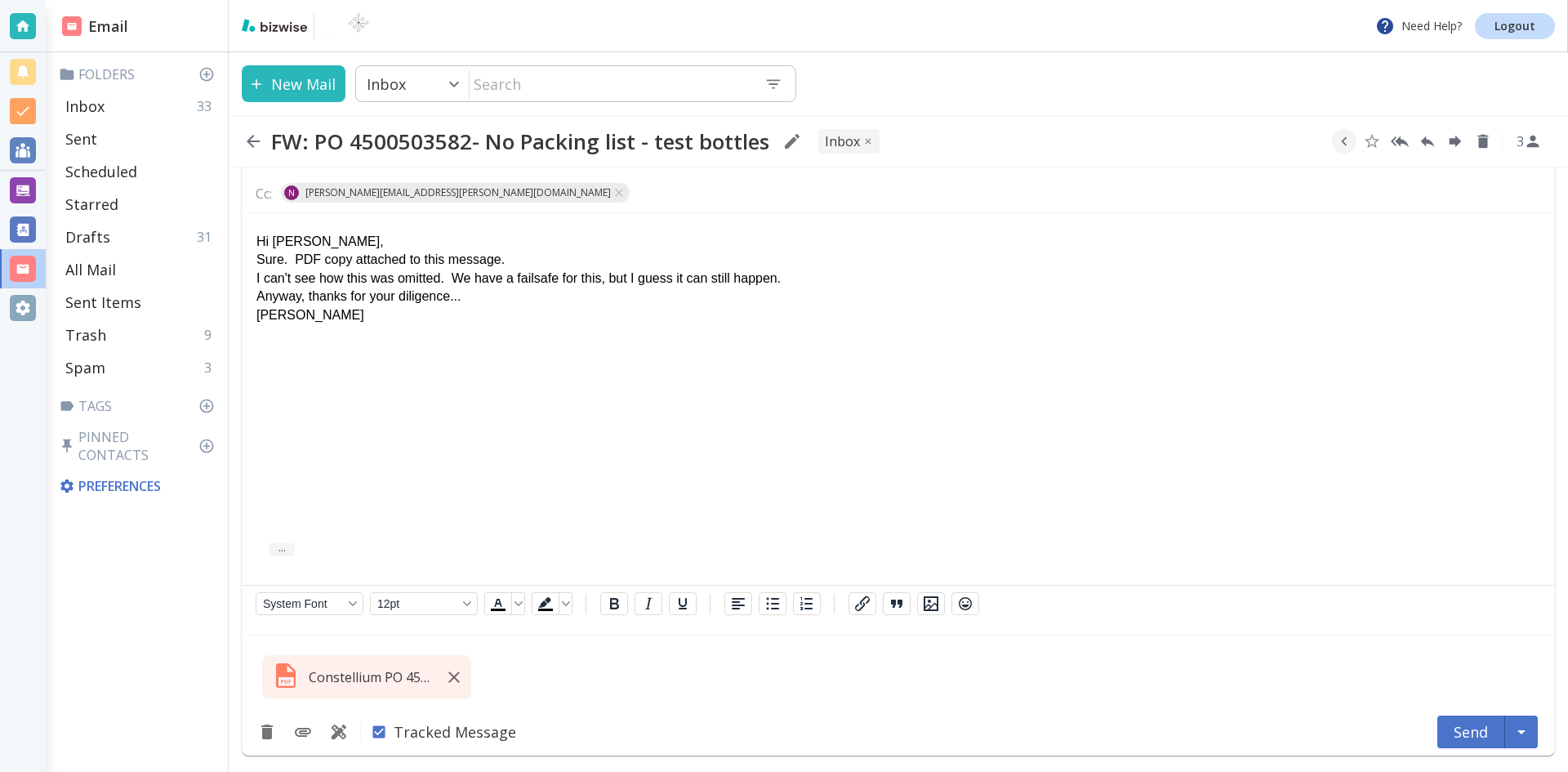
click at [377, 676] on p "Constellium PO 4500503582 PL 14951.pdf" at bounding box center [370, 677] width 123 height 18
click at [377, 672] on p "Constellium PO 4500503582 PL 14951.pdf" at bounding box center [370, 677] width 123 height 18
click at [1462, 727] on button "Send" at bounding box center [1471, 731] width 68 height 32
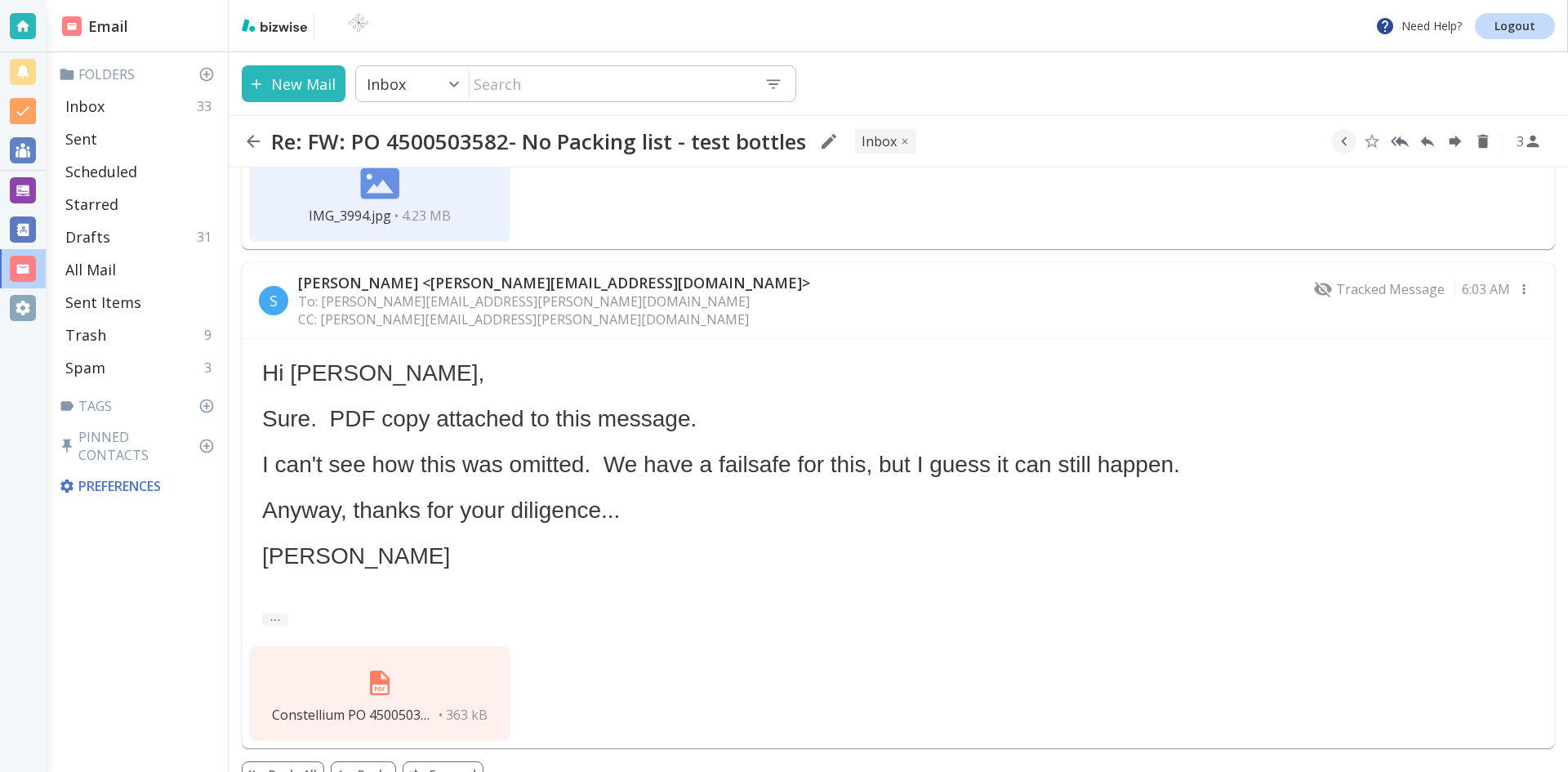
scroll to position [686, 0]
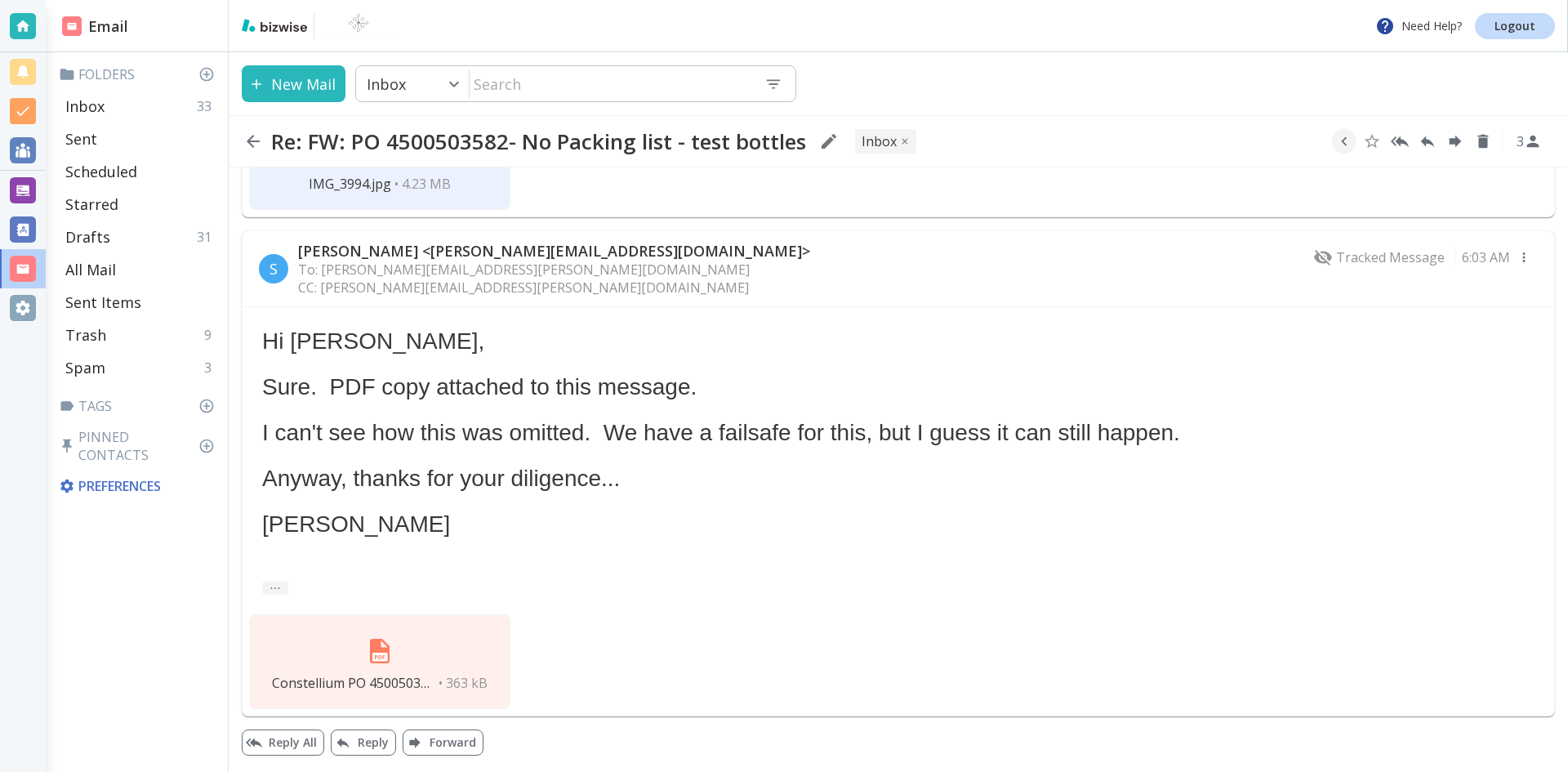
click at [378, 646] on img at bounding box center [380, 651] width 40 height 40
click at [252, 135] on icon "button" at bounding box center [253, 141] width 14 height 14
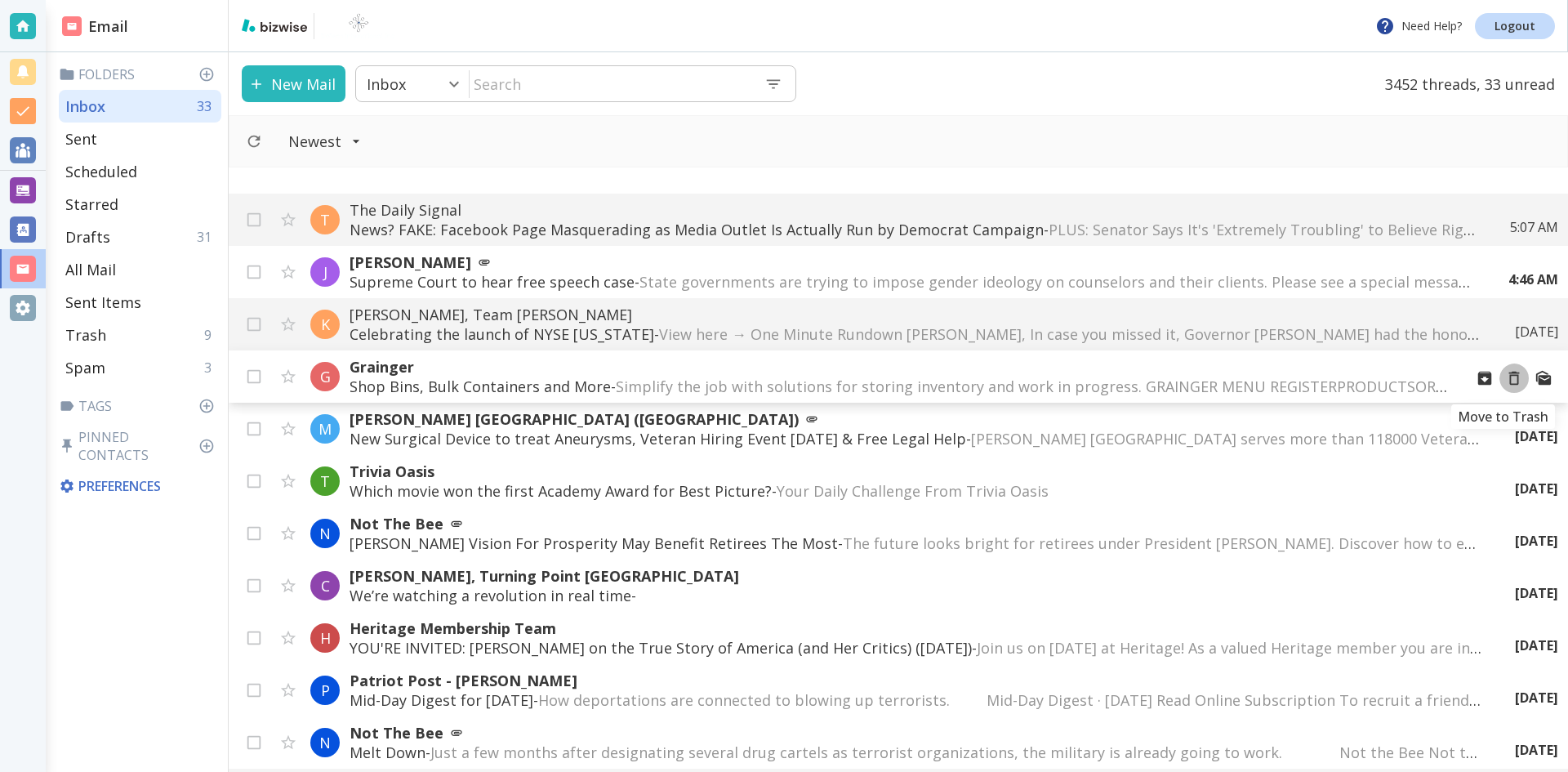
click at [1509, 376] on icon "Move to Trash" at bounding box center [1515, 377] width 11 height 14
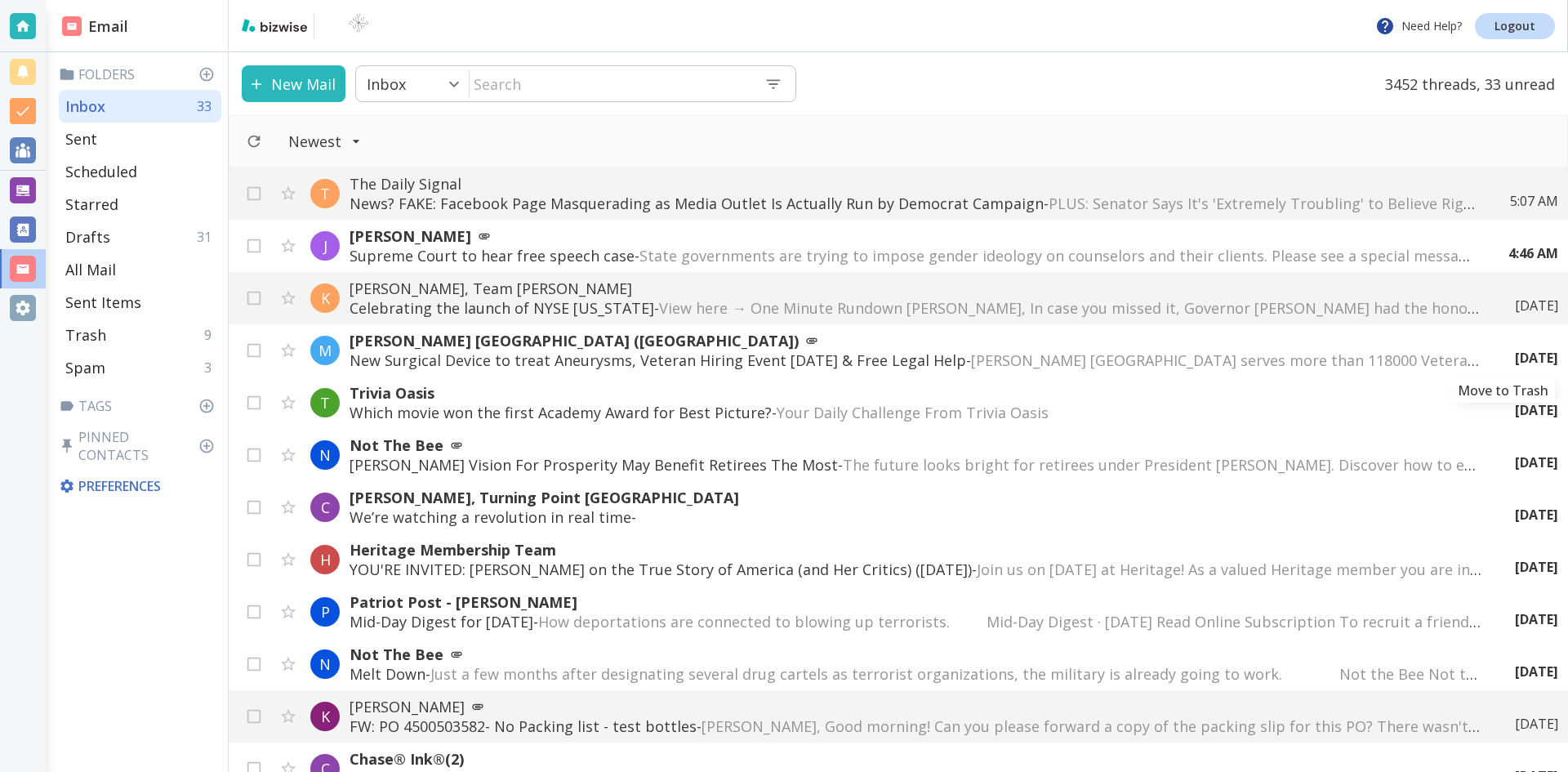
click at [0, 0] on icon "Move to Trash" at bounding box center [0, 0] width 0 height 0
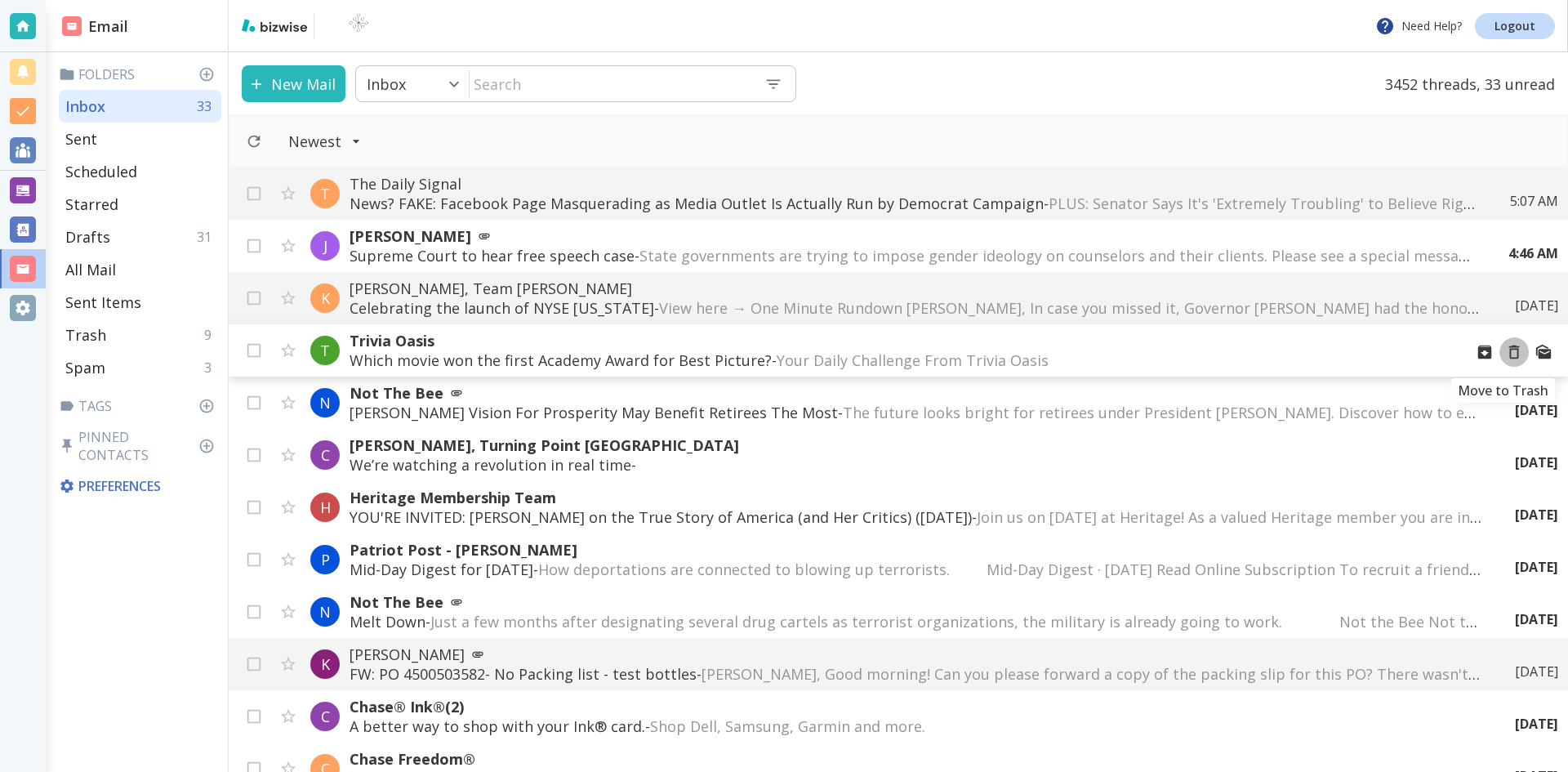
click at [1506, 352] on icon "Move to Trash" at bounding box center [1515, 352] width 18 height 18
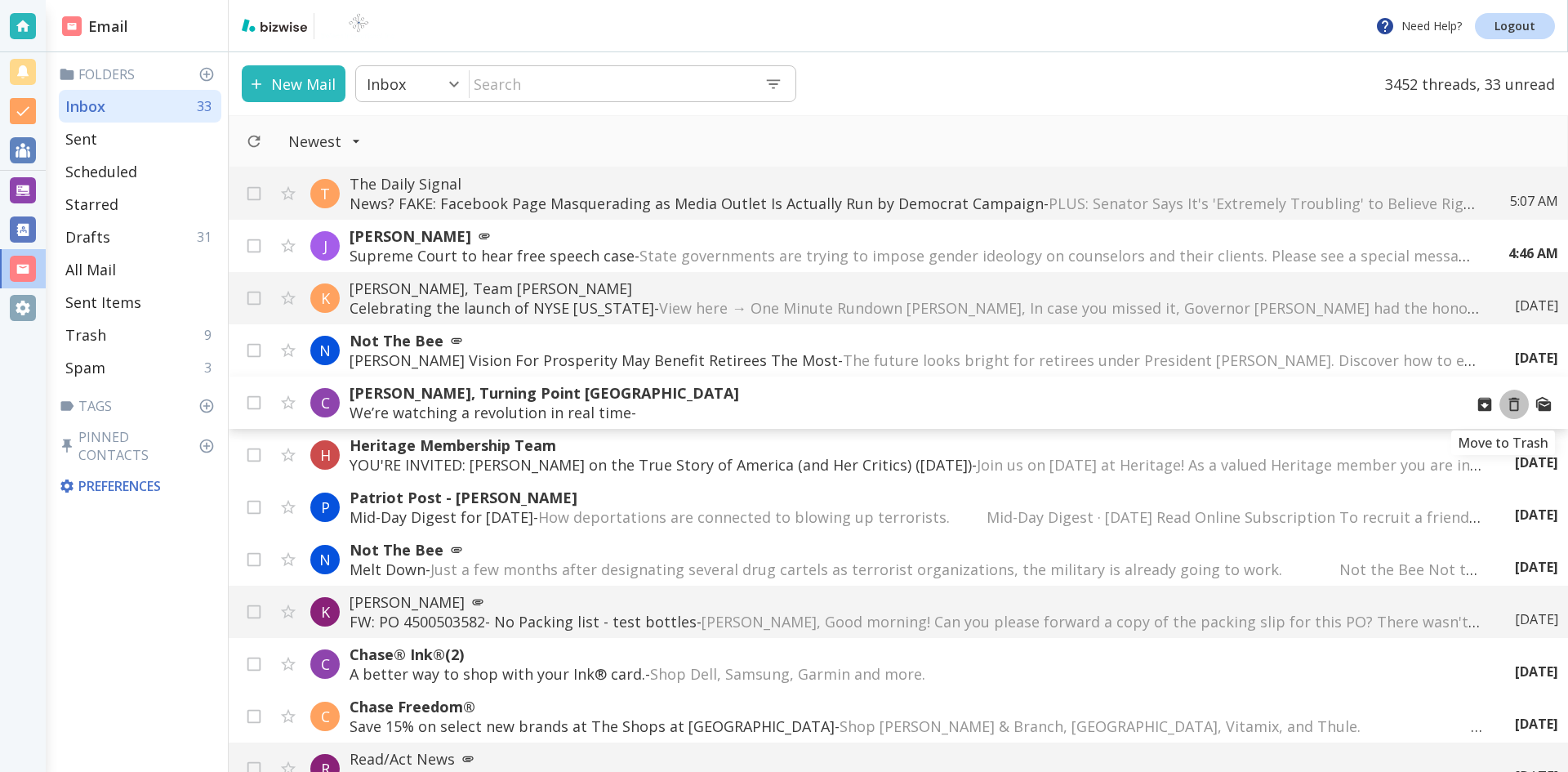
click at [1506, 404] on icon "Move to Trash" at bounding box center [1515, 404] width 18 height 18
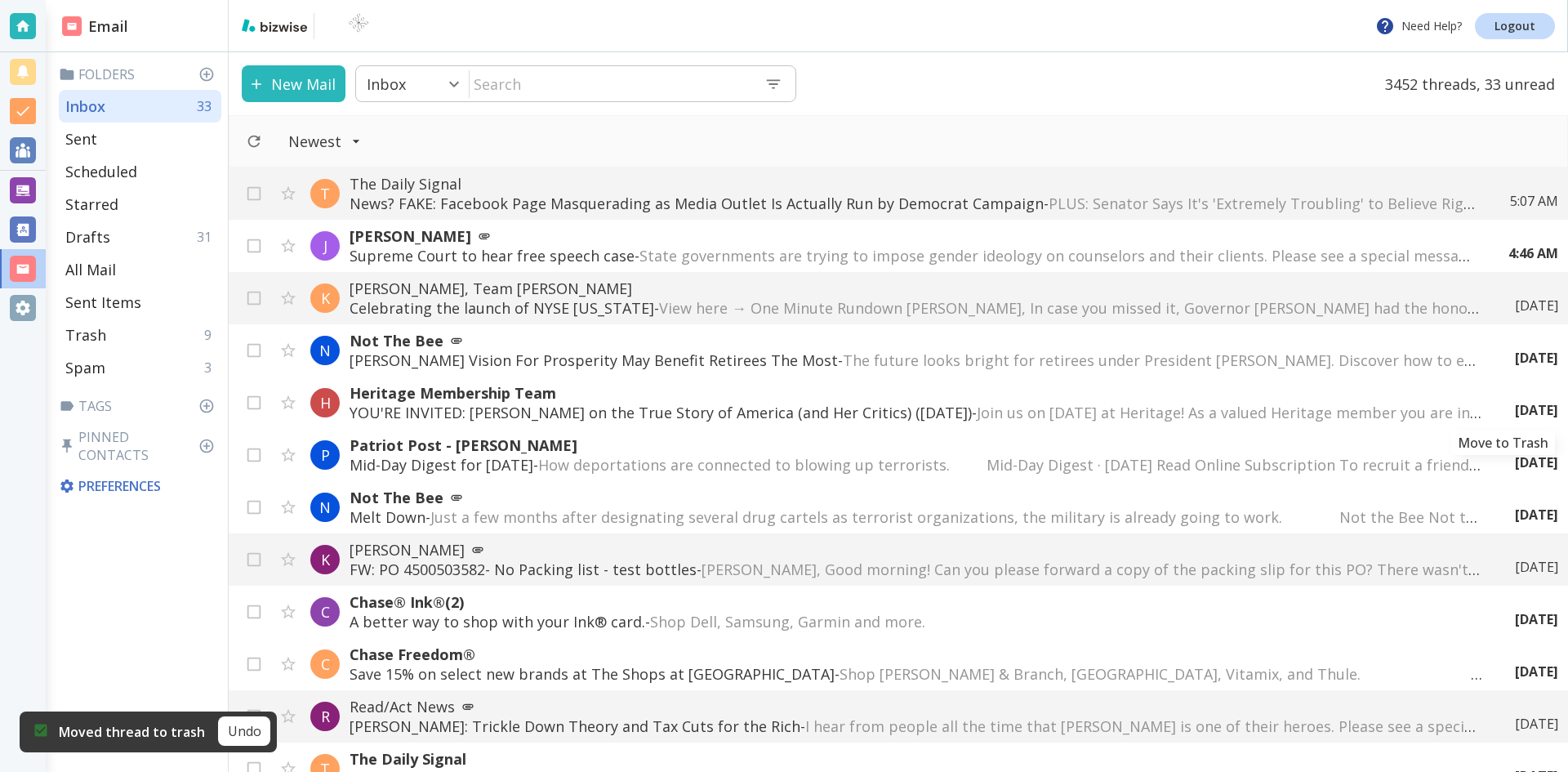
click at [0, 0] on icon "Move to Trash" at bounding box center [0, 0] width 0 height 0
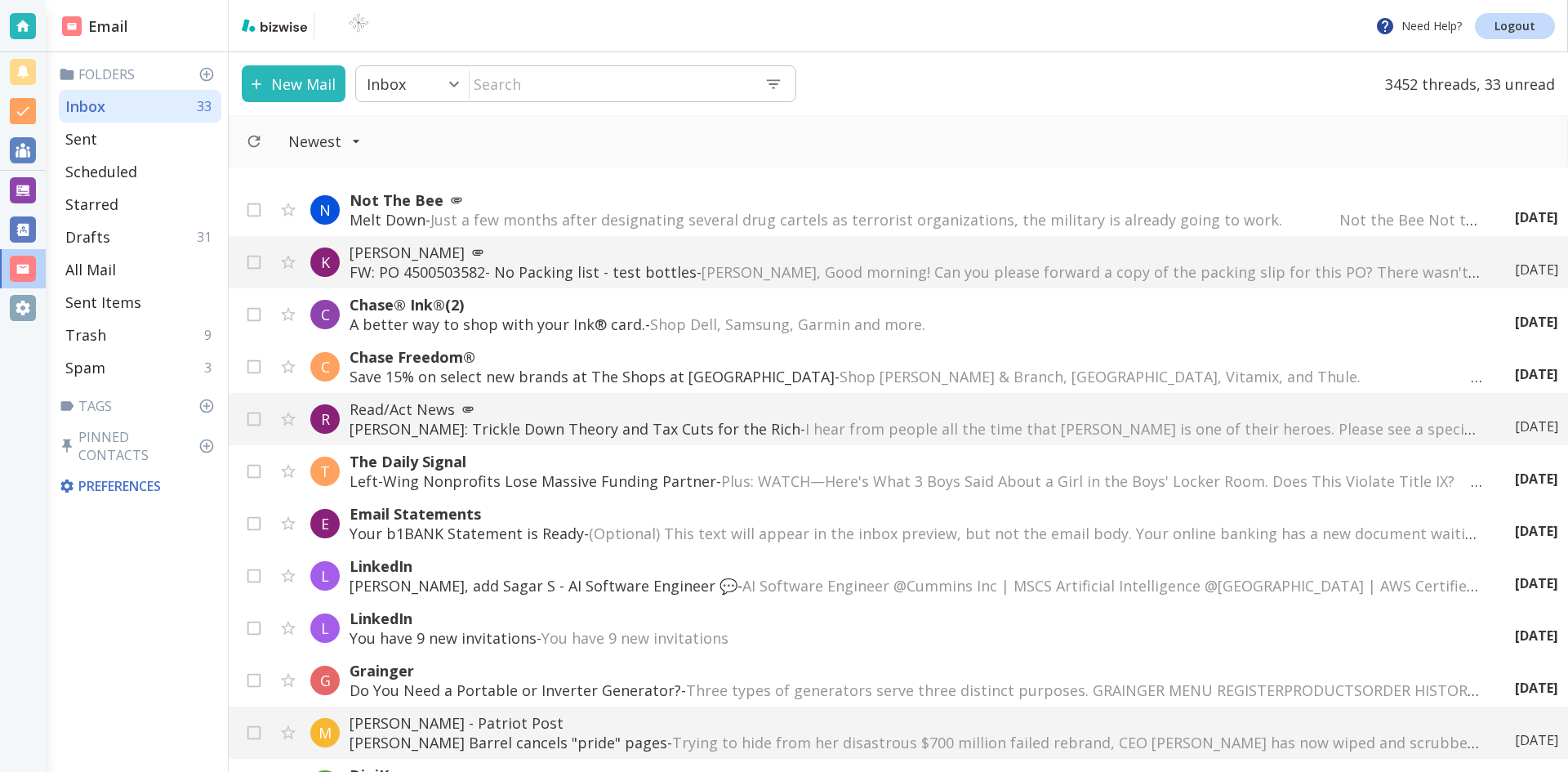
scroll to position [327, 0]
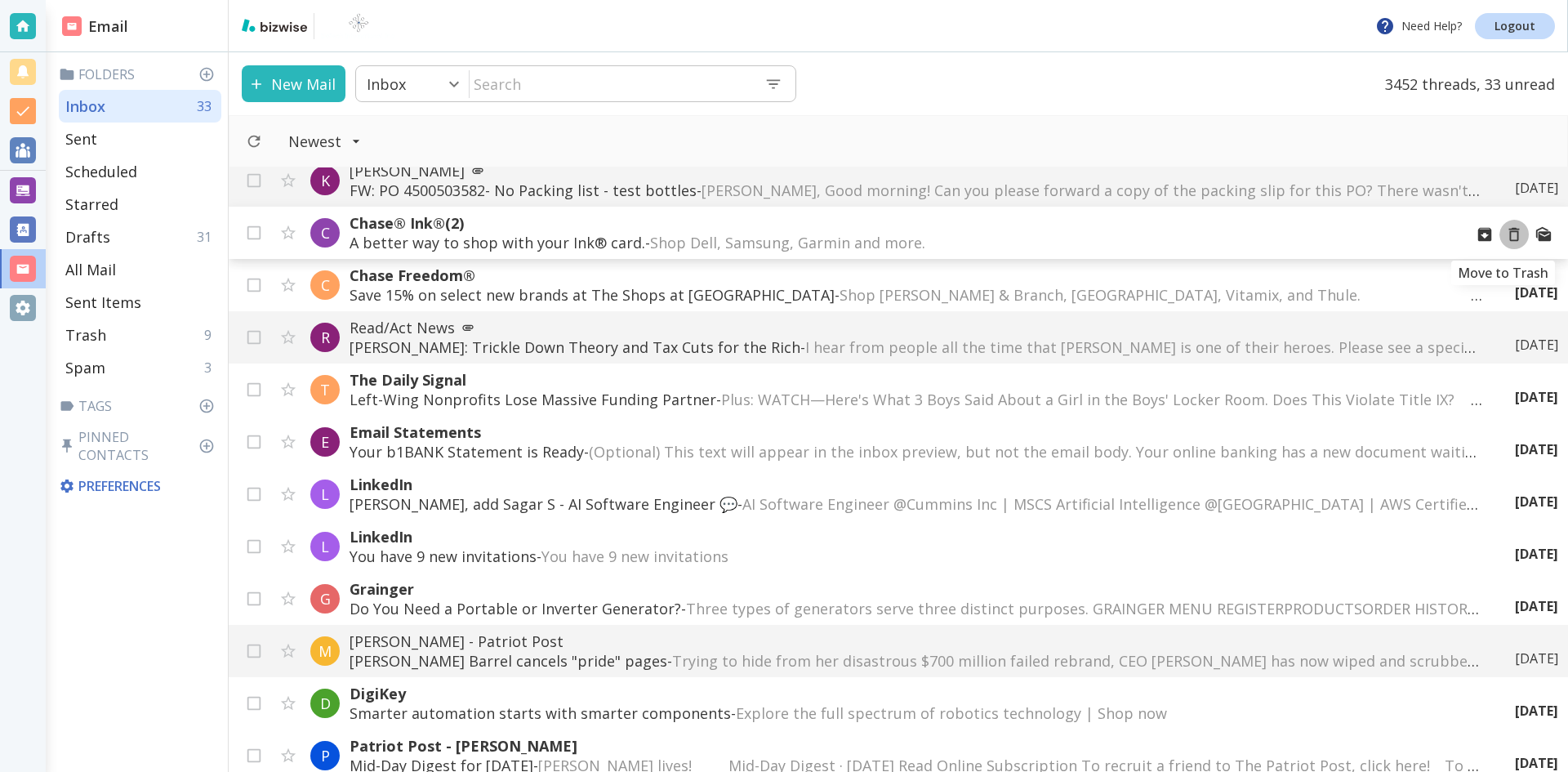
click at [1506, 232] on icon "Move to Trash" at bounding box center [1515, 234] width 18 height 18
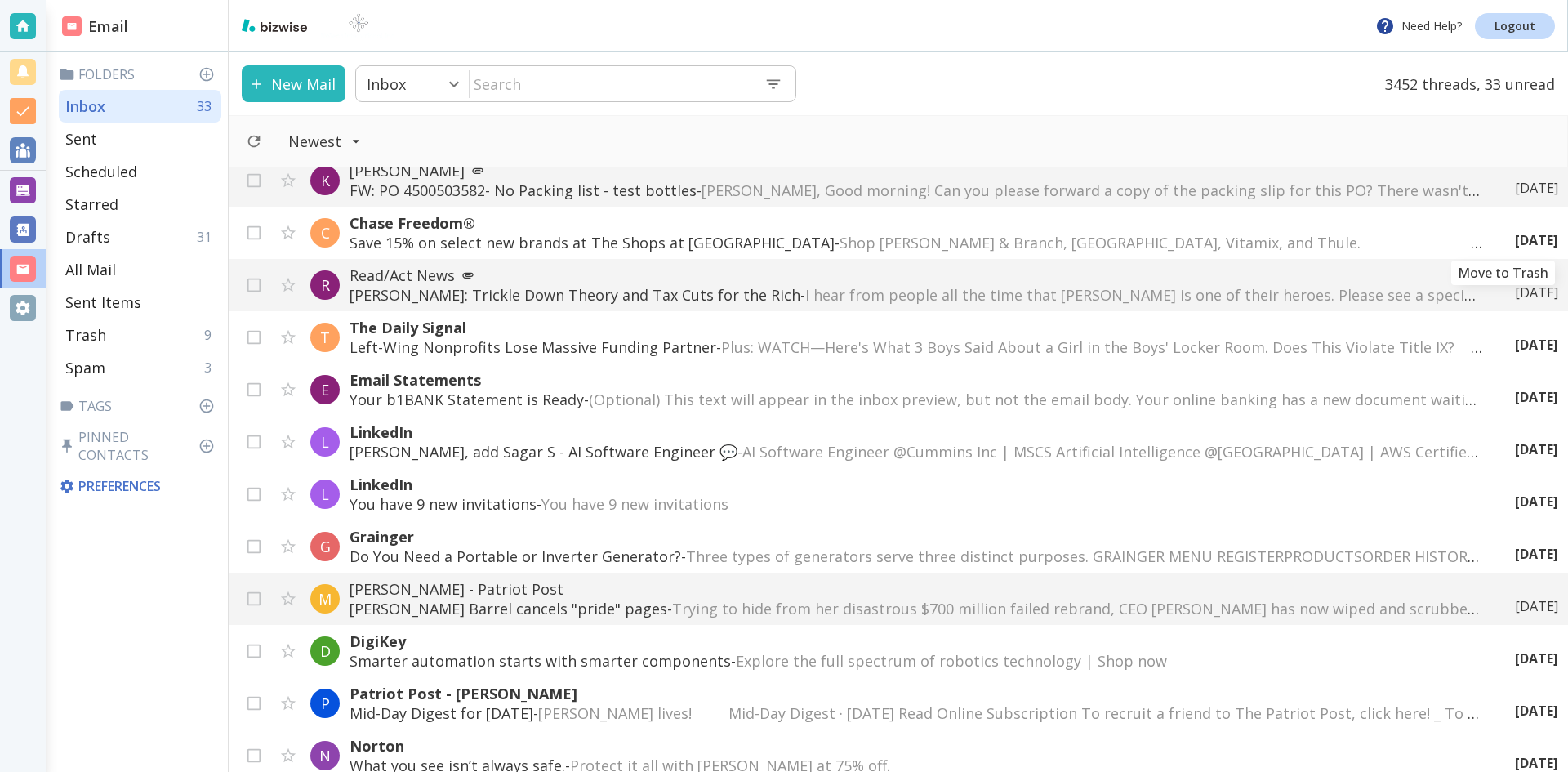
click at [0, 0] on icon "Move to Trash" at bounding box center [0, 0] width 0 height 0
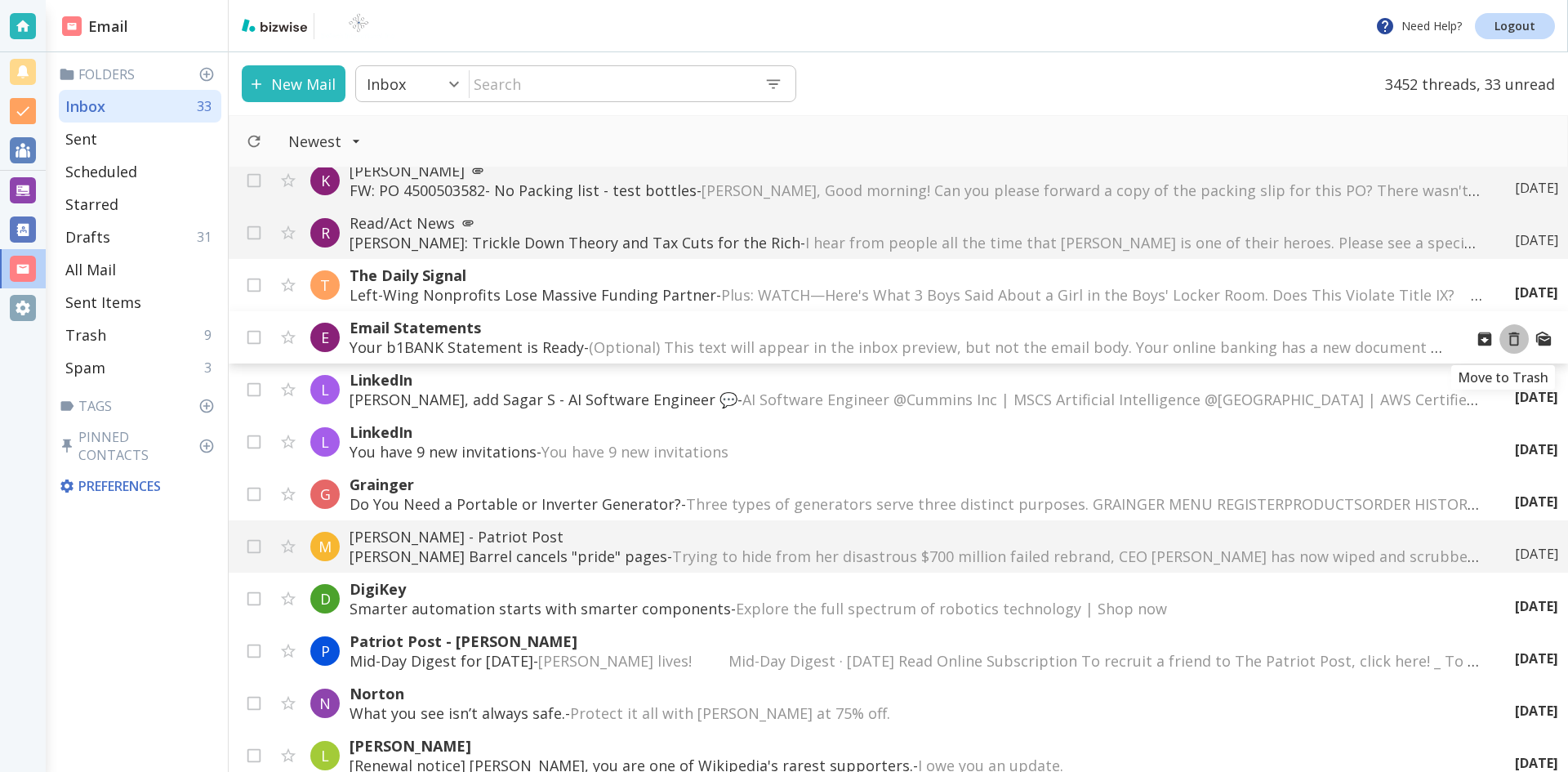
click at [1506, 337] on icon "Move to Trash" at bounding box center [1515, 339] width 18 height 18
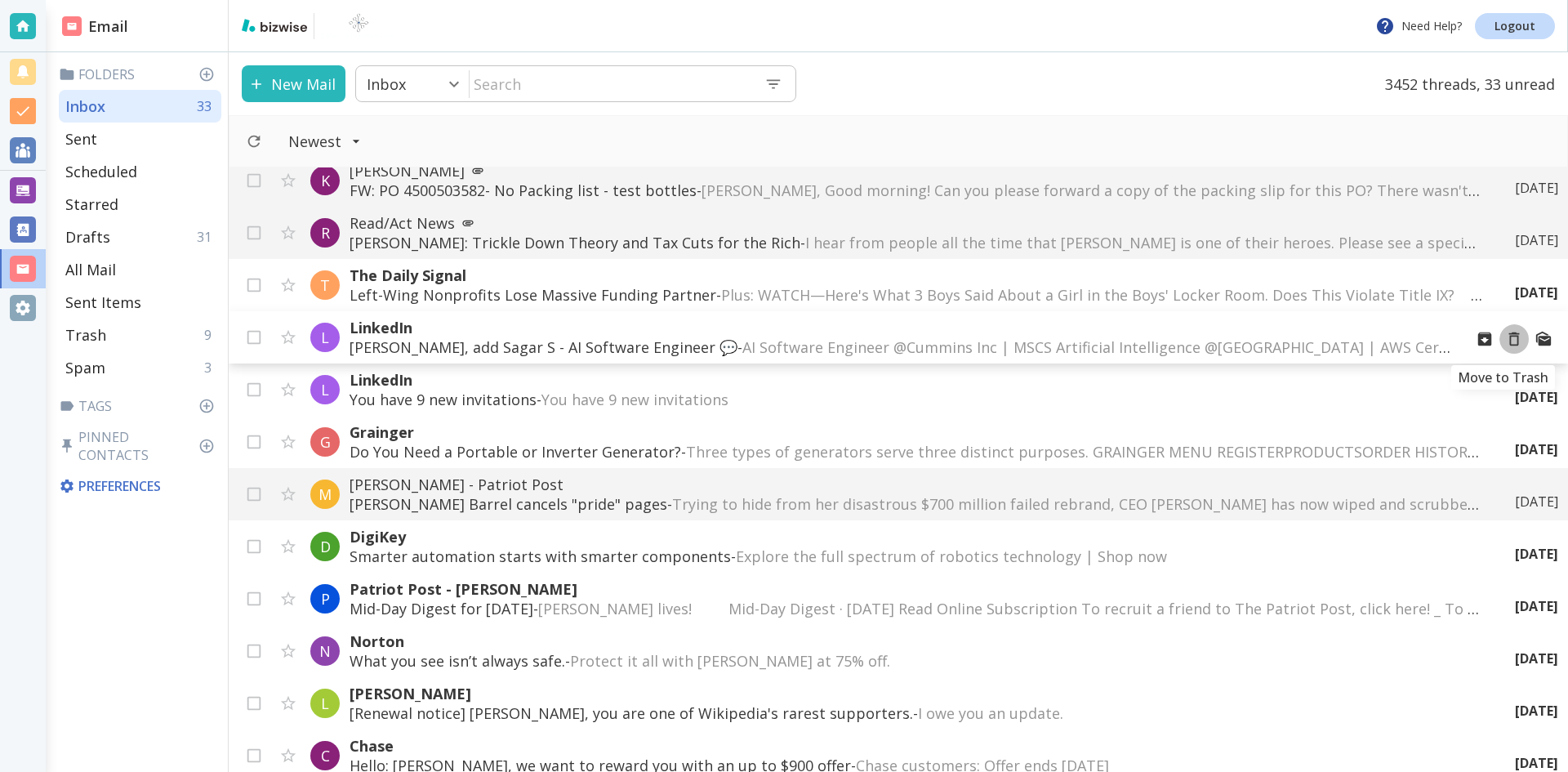
click at [1509, 336] on icon "Move to Trash" at bounding box center [1515, 339] width 11 height 14
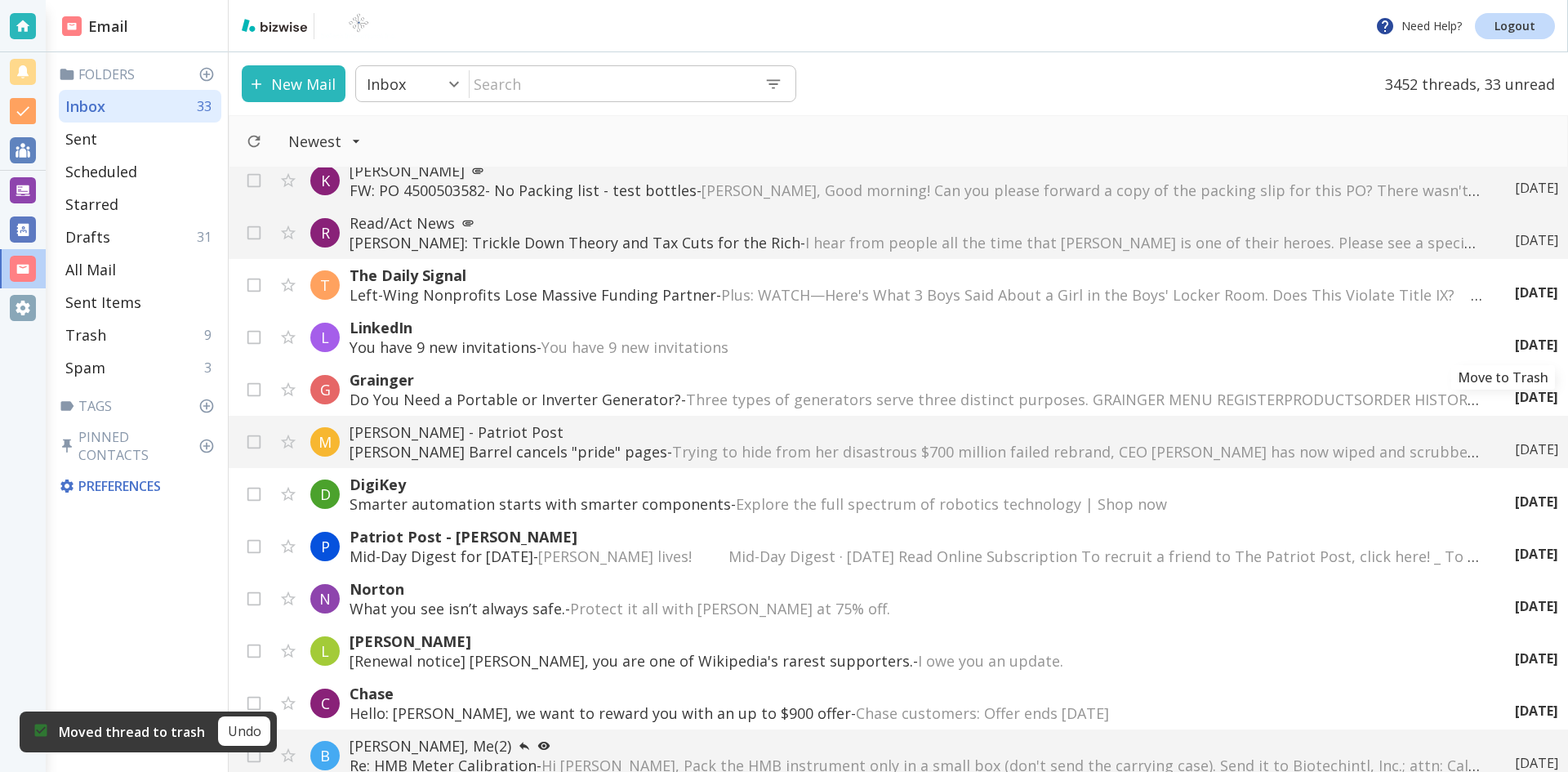
click at [0, 0] on icon "Move to Trash" at bounding box center [0, 0] width 0 height 0
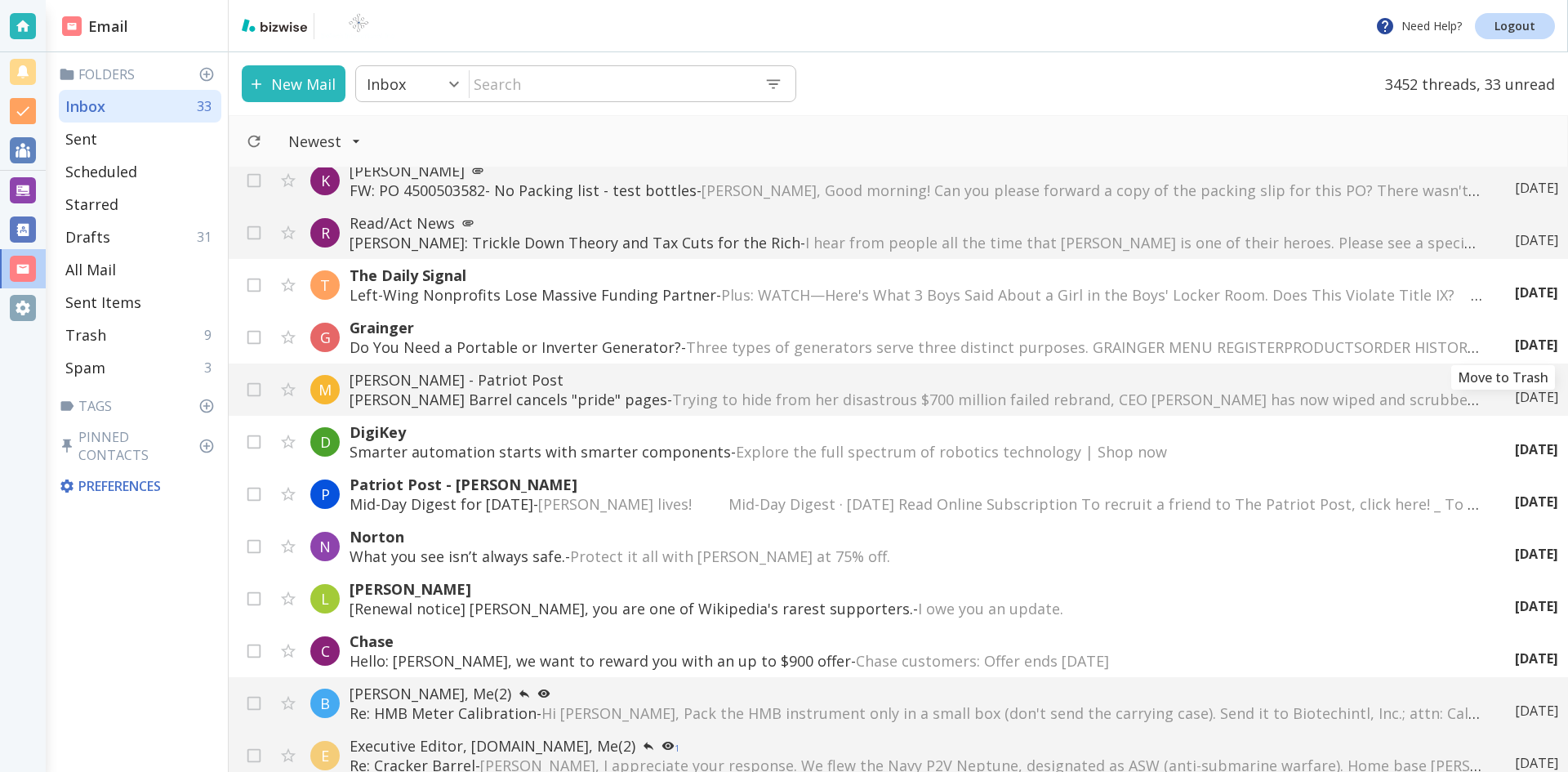
click at [0, 0] on icon "Move to Trash" at bounding box center [0, 0] width 0 height 0
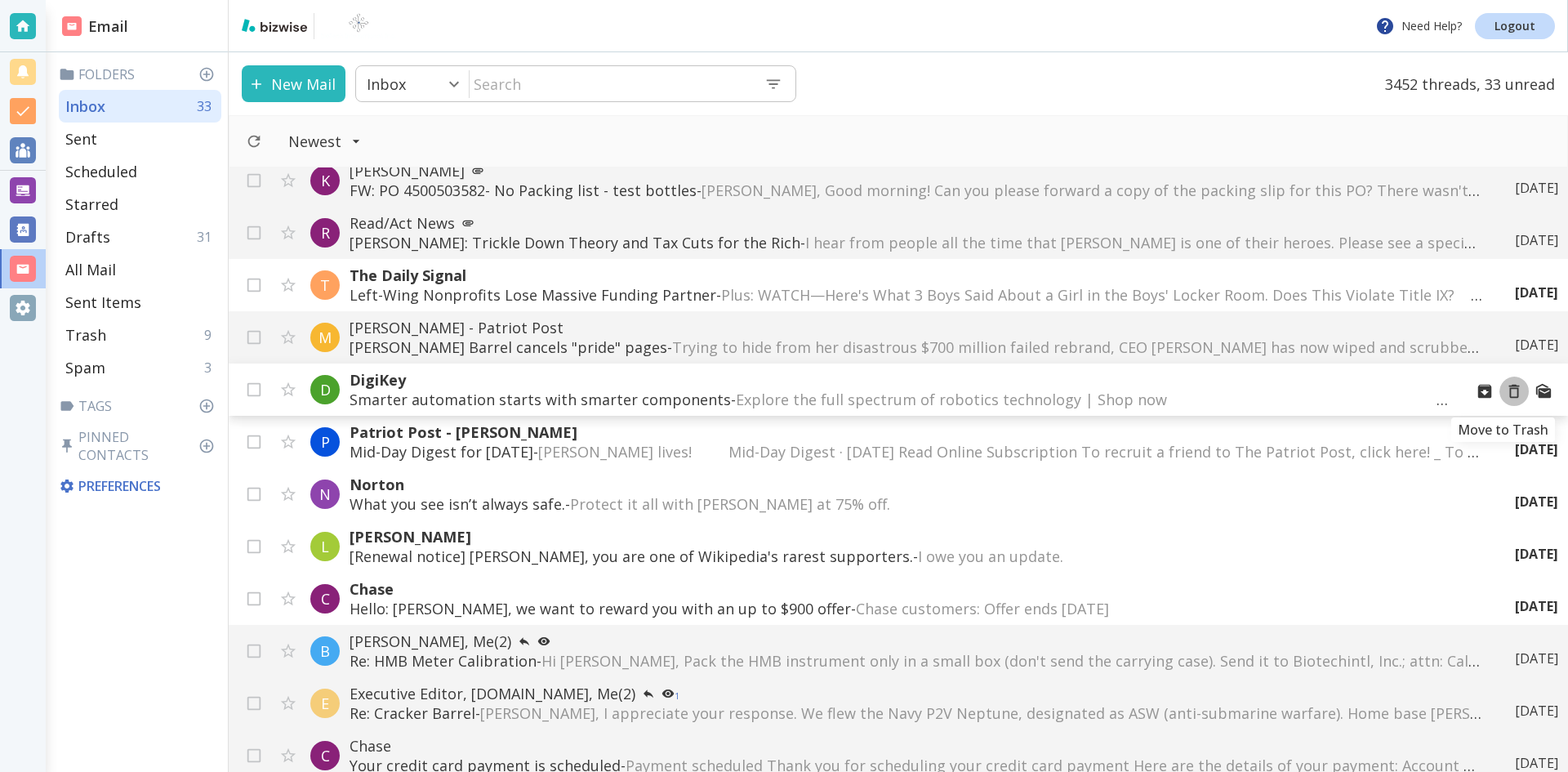
click at [1506, 389] on icon "Move to Trash" at bounding box center [1515, 391] width 18 height 18
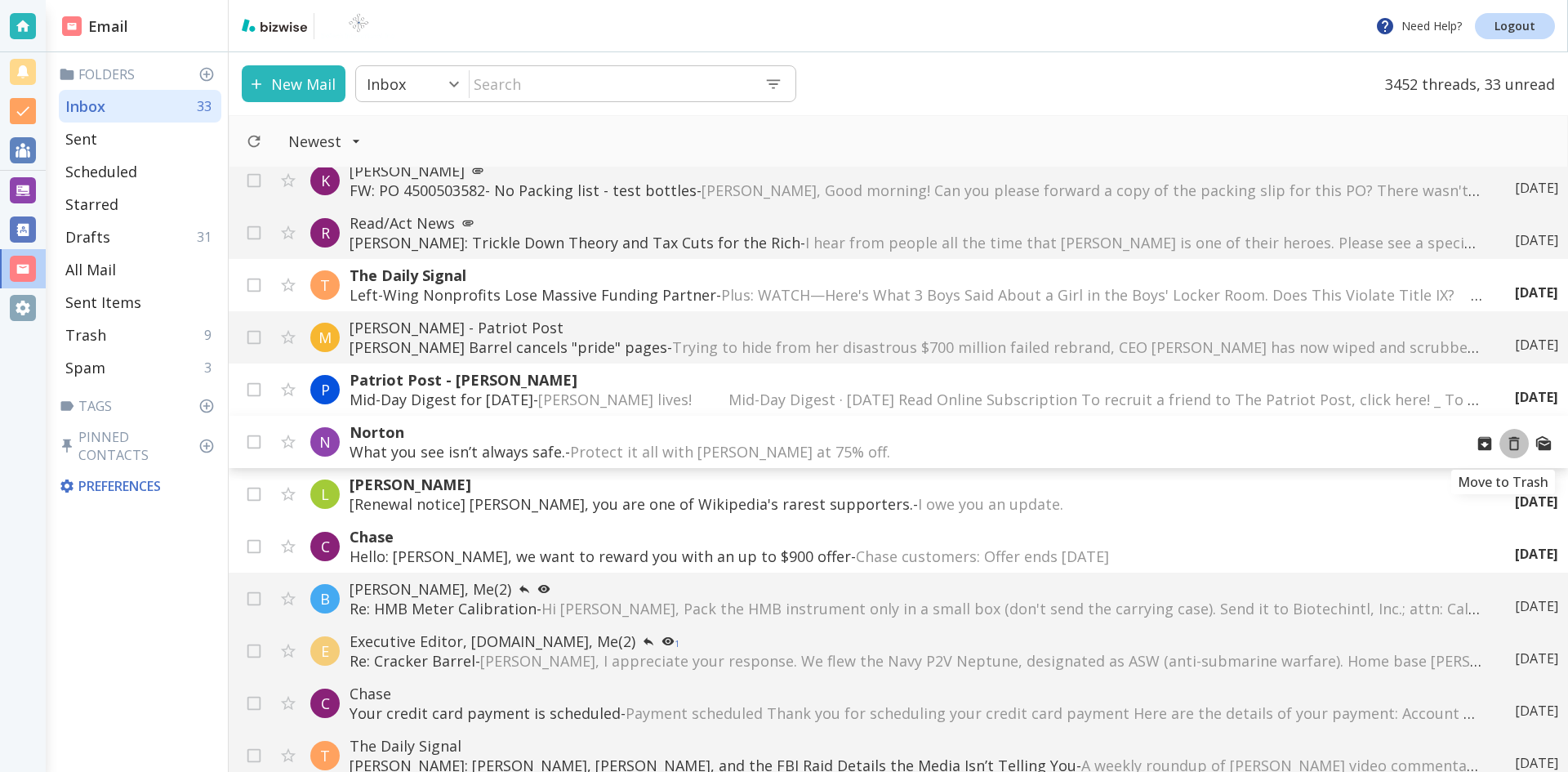
click at [1509, 441] on icon "Move to Trash" at bounding box center [1515, 443] width 11 height 14
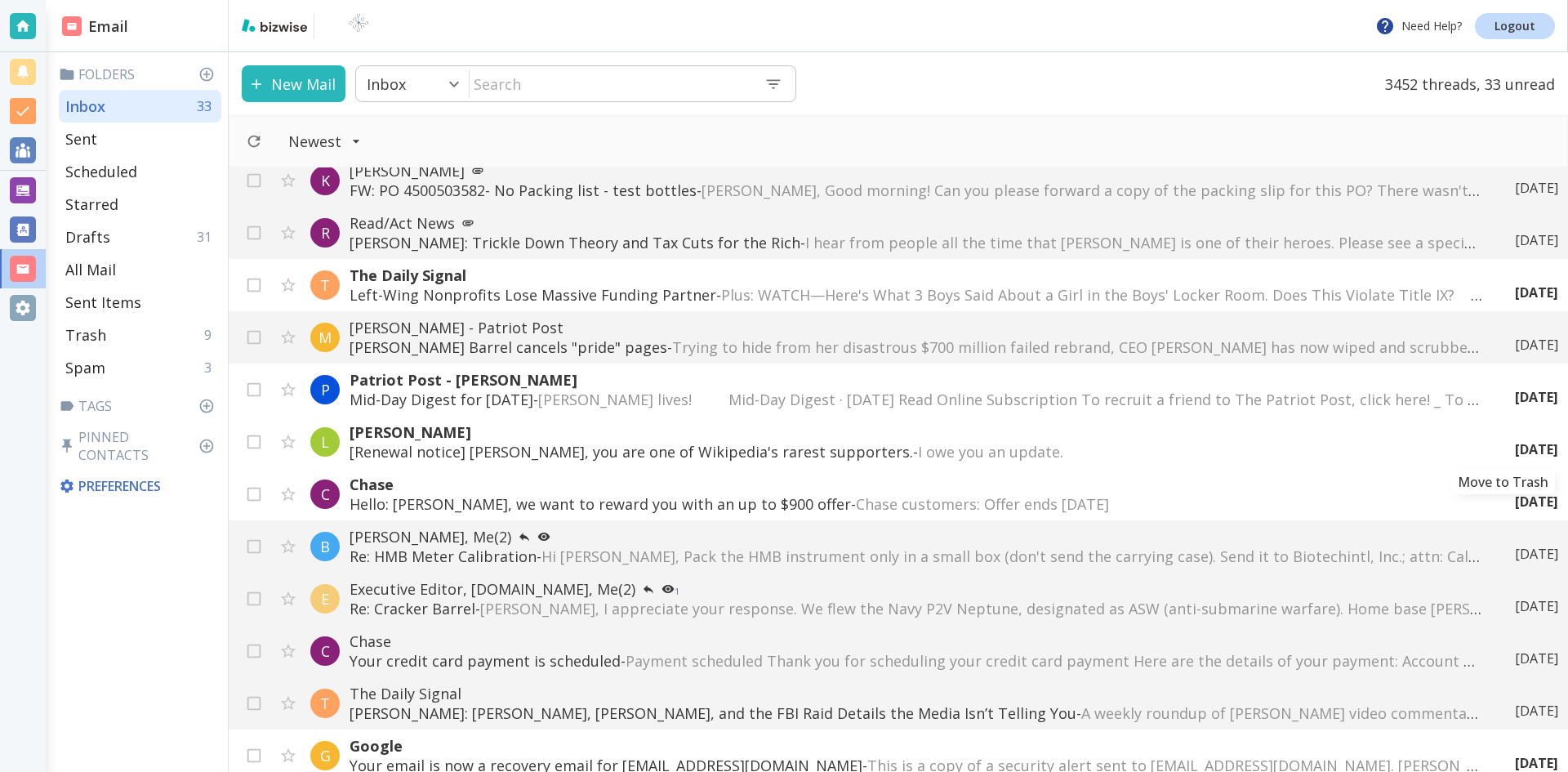
click at [0, 0] on icon "Move to Trash" at bounding box center [0, 0] width 0 height 0
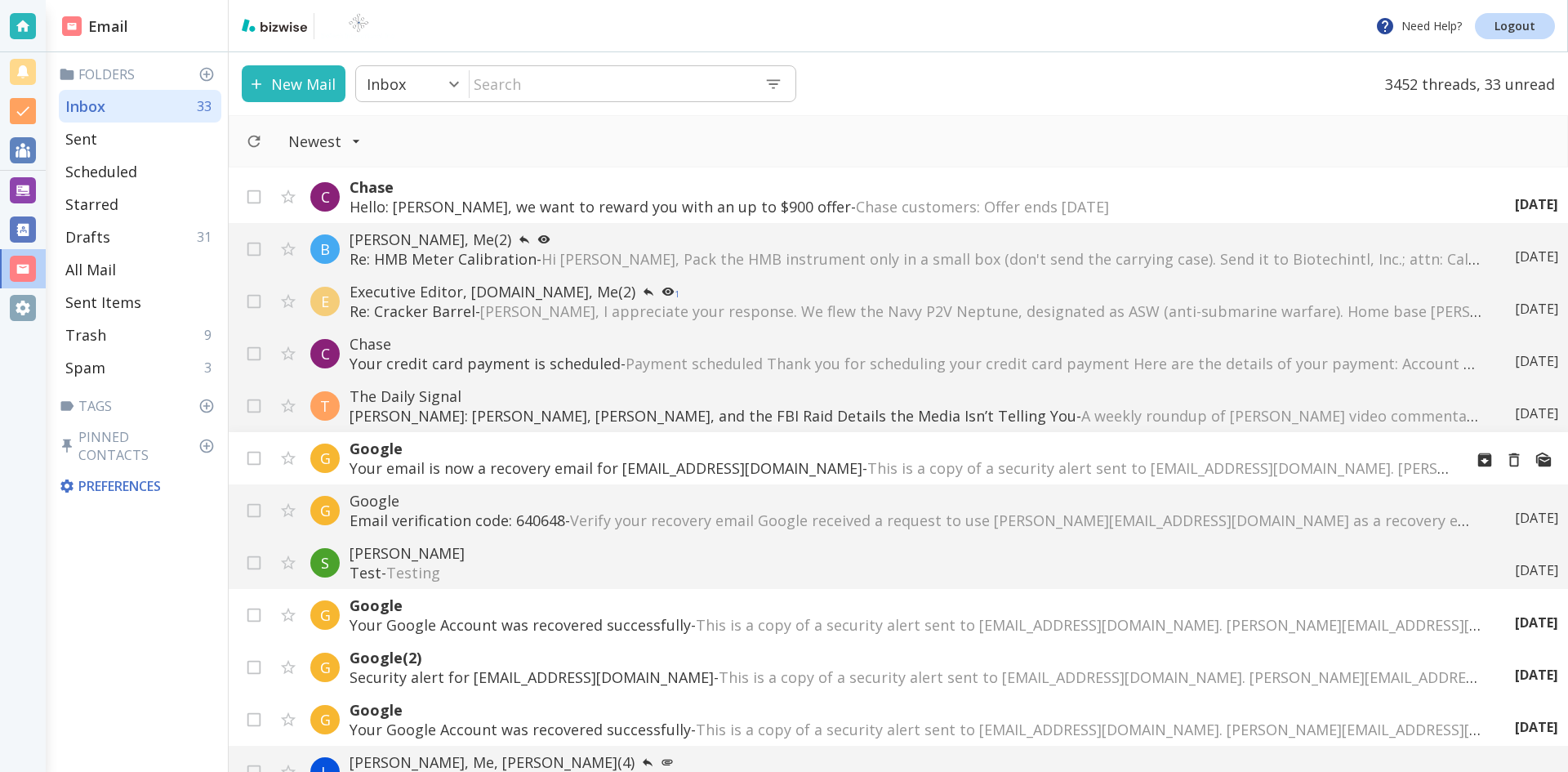
scroll to position [490, 0]
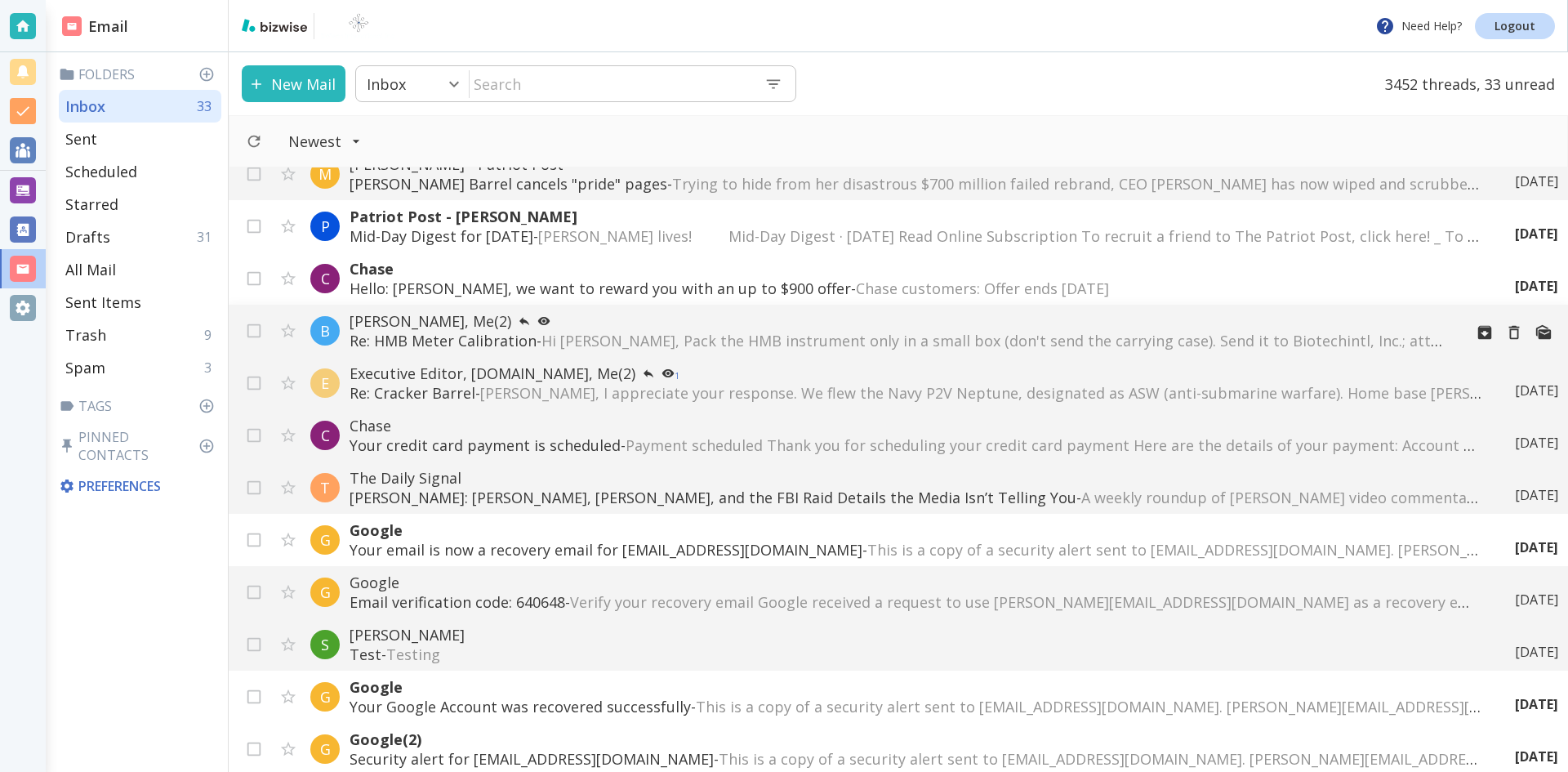
click at [430, 319] on p "[PERSON_NAME], Me (2)" at bounding box center [900, 321] width 1101 height 20
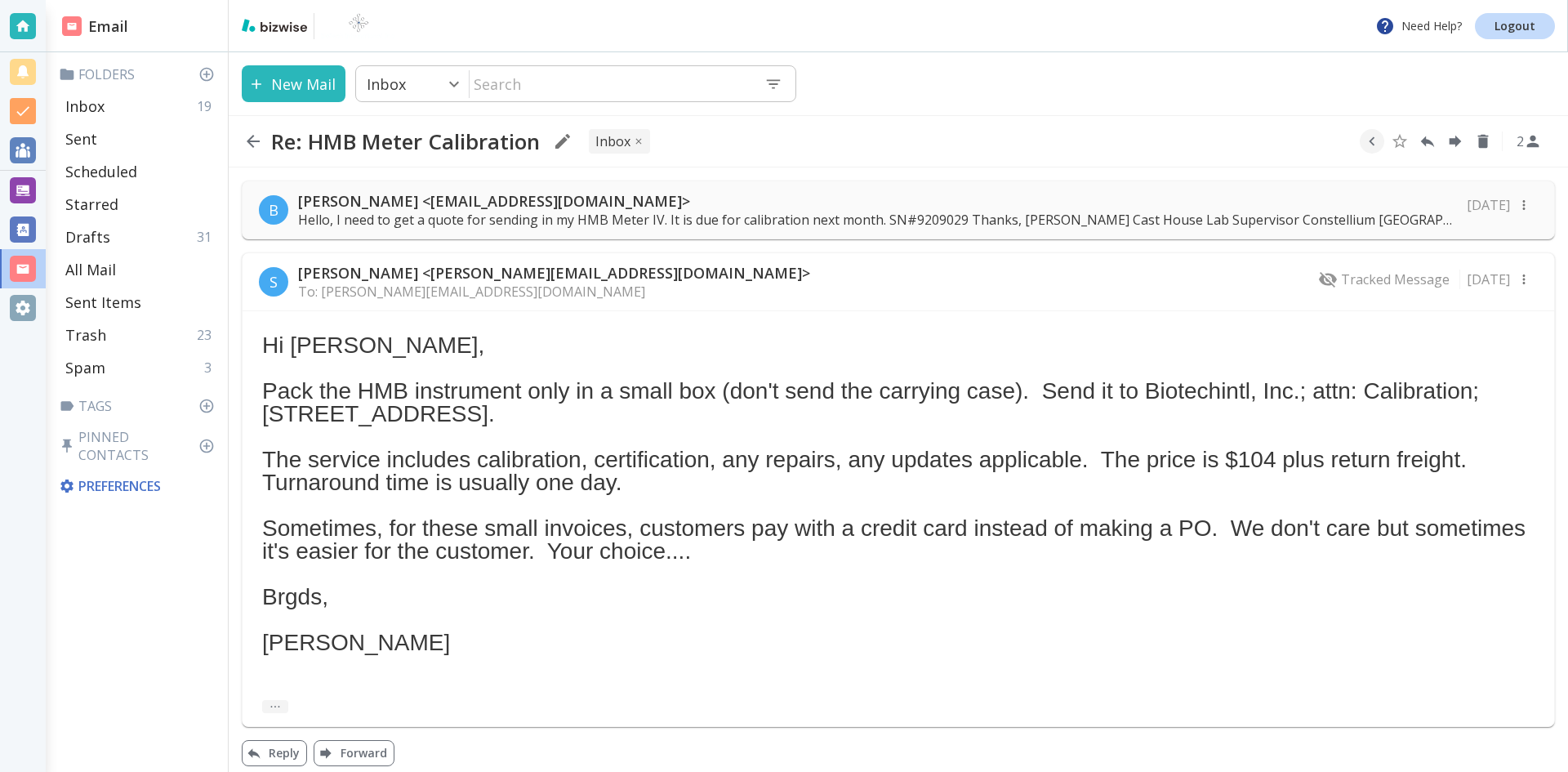
scroll to position [11, 0]
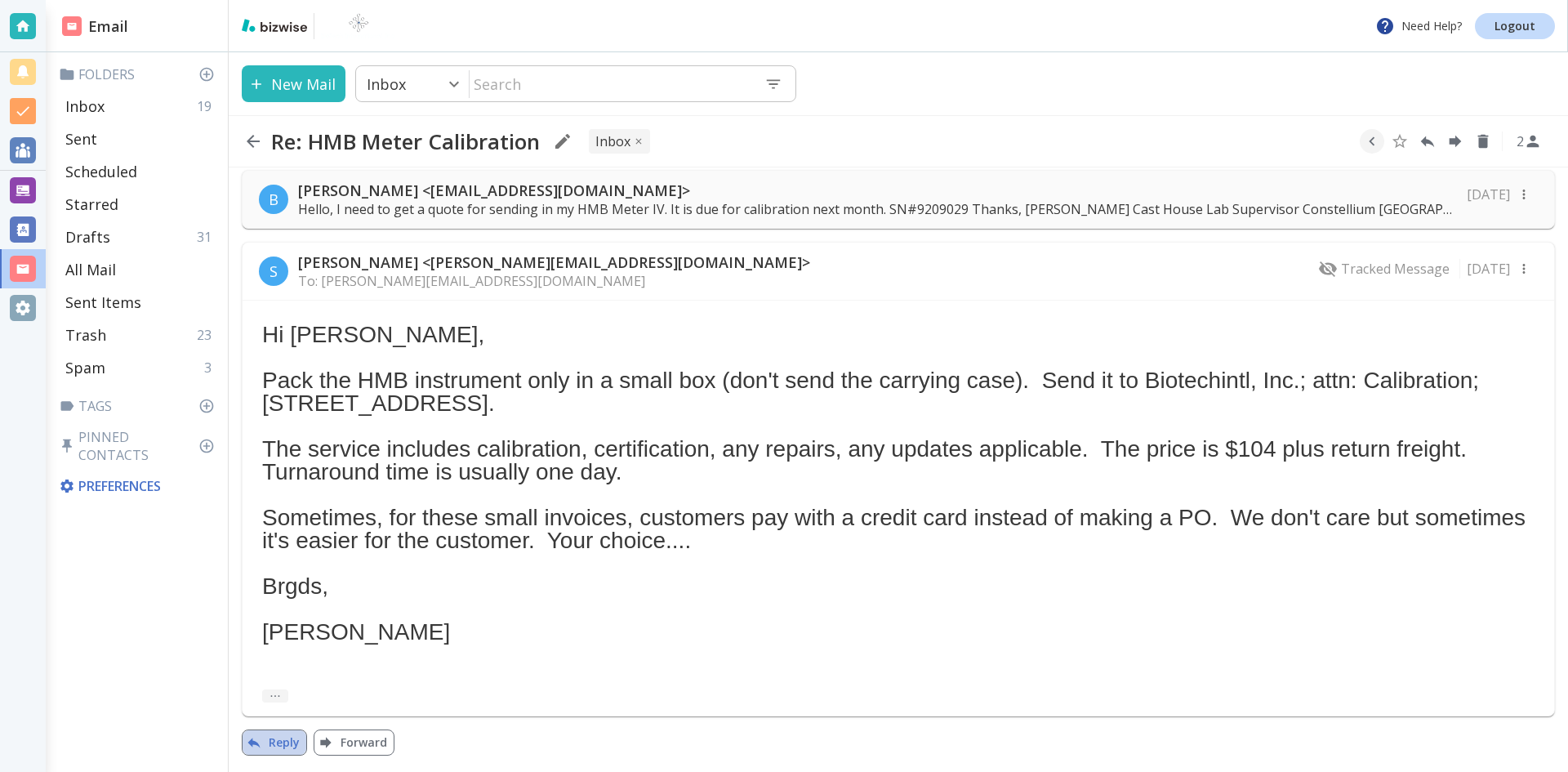
click at [280, 740] on button "Reply" at bounding box center [274, 742] width 66 height 26
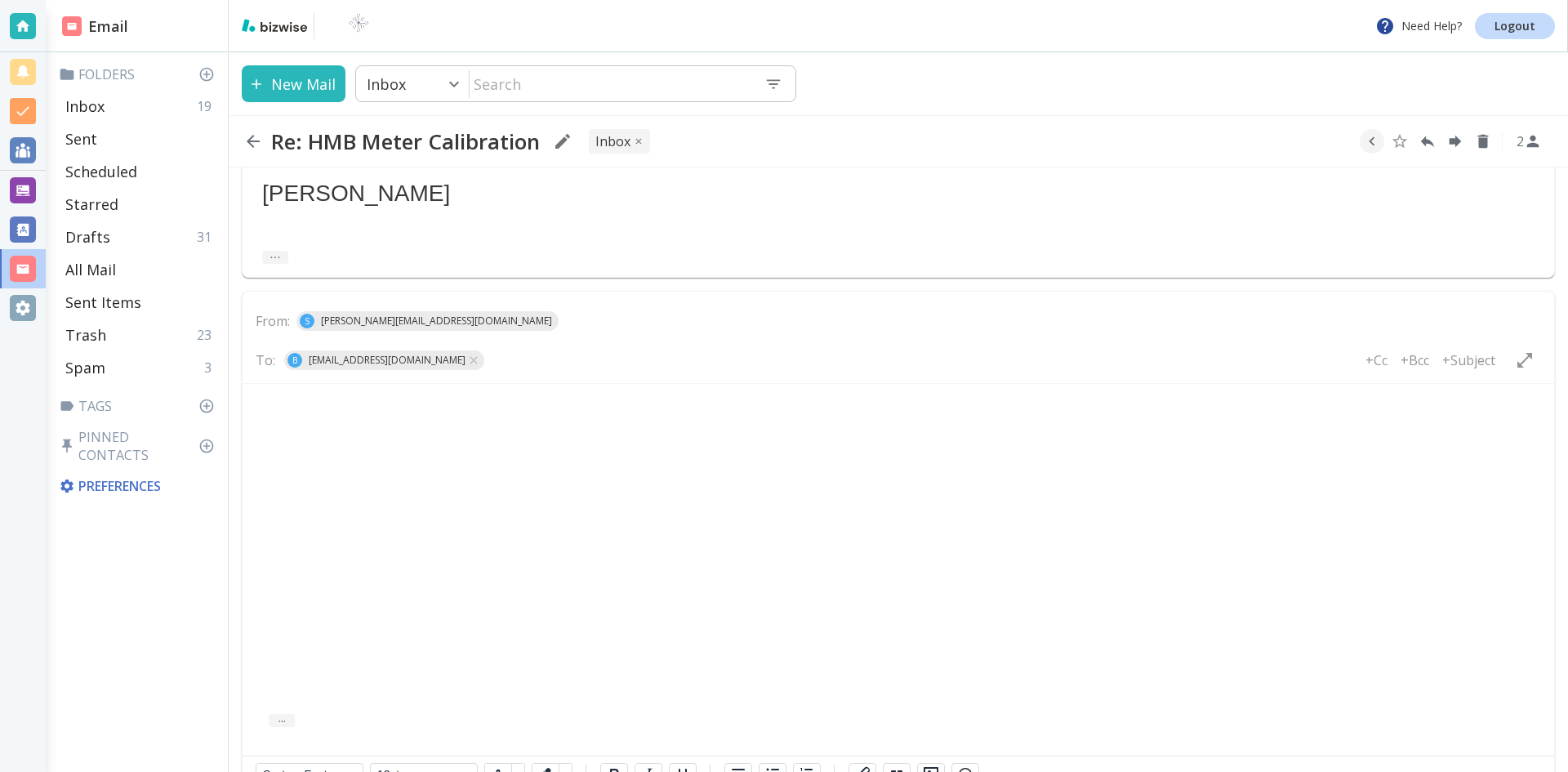
scroll to position [546, 0]
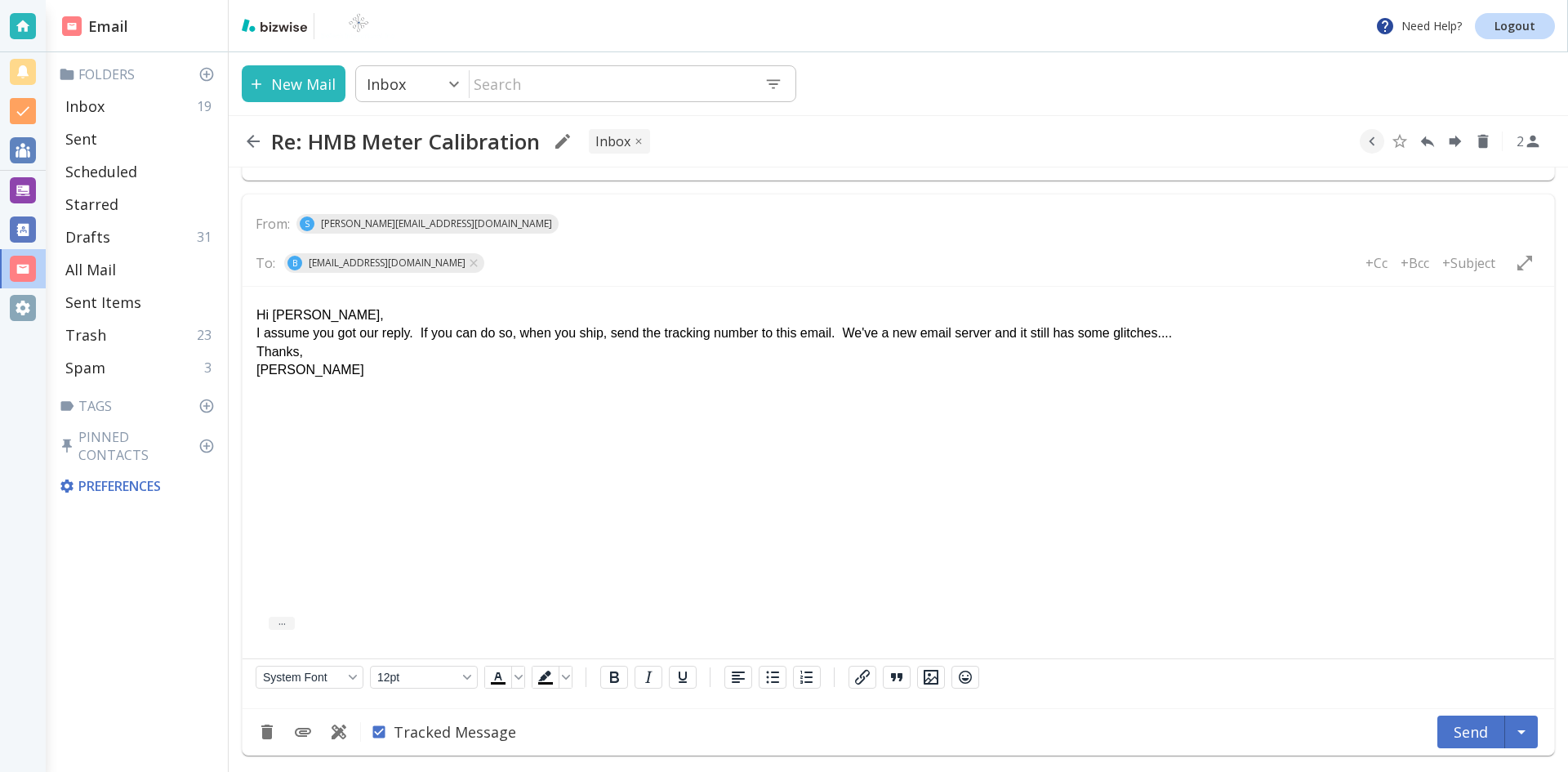
click at [600, 334] on p "I assume you got our reply. If you can do so, when you ship, send the tracking …" at bounding box center [898, 333] width 1284 height 18
click at [1470, 730] on button "Send" at bounding box center [1471, 731] width 68 height 32
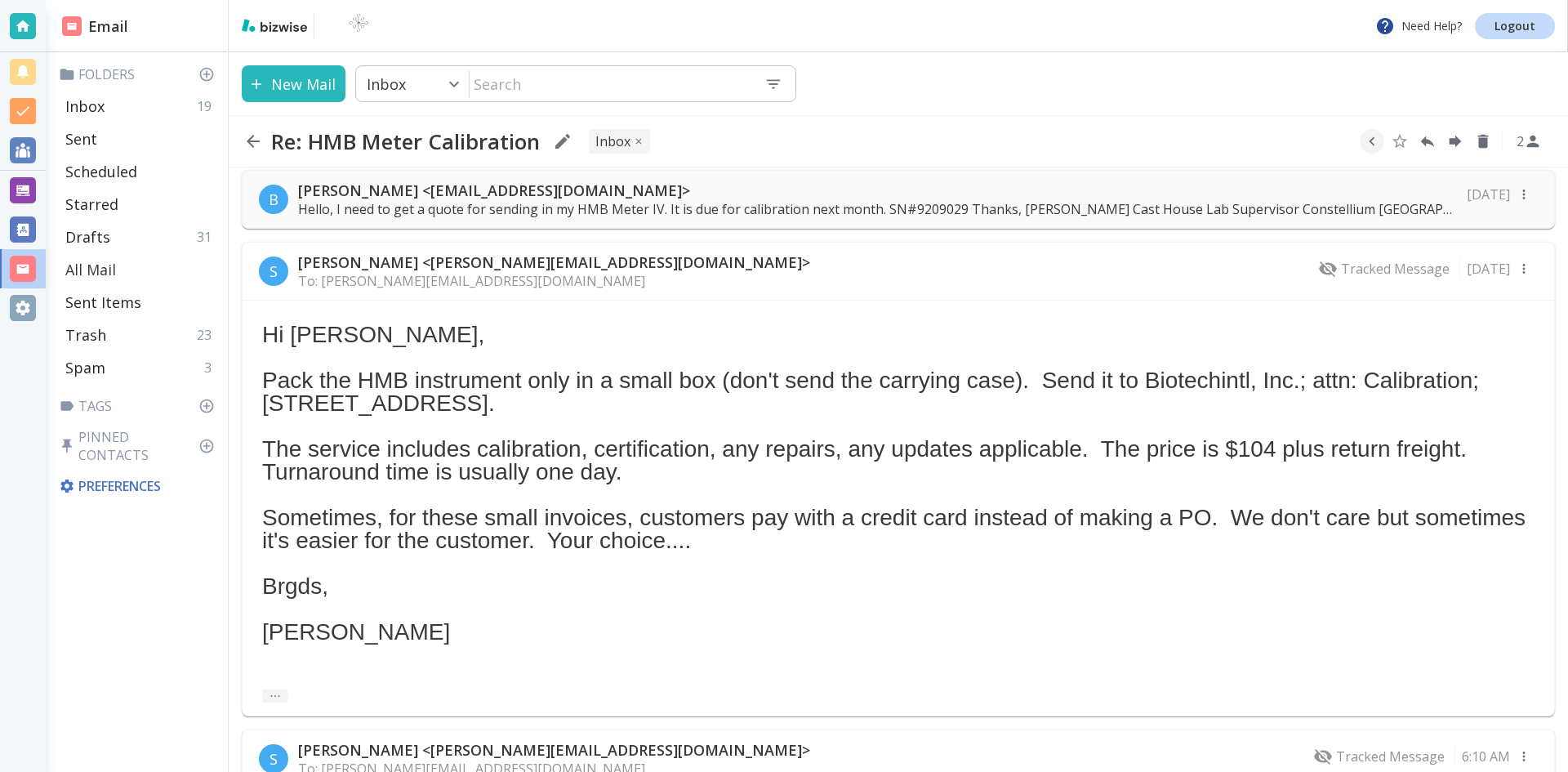
scroll to position [205, 0]
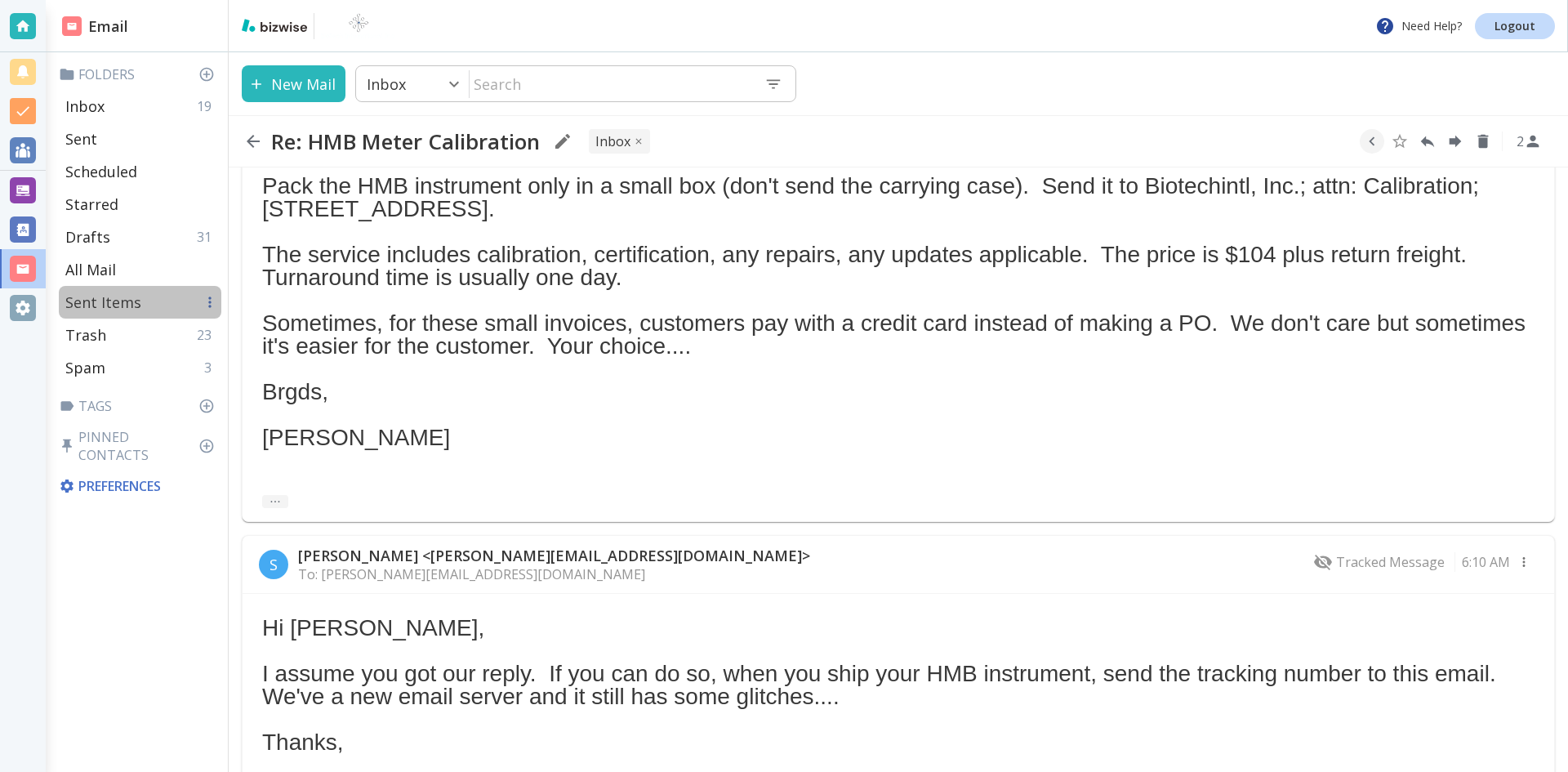
click at [107, 297] on p "Sent Items" at bounding box center [104, 303] width 76 height 20
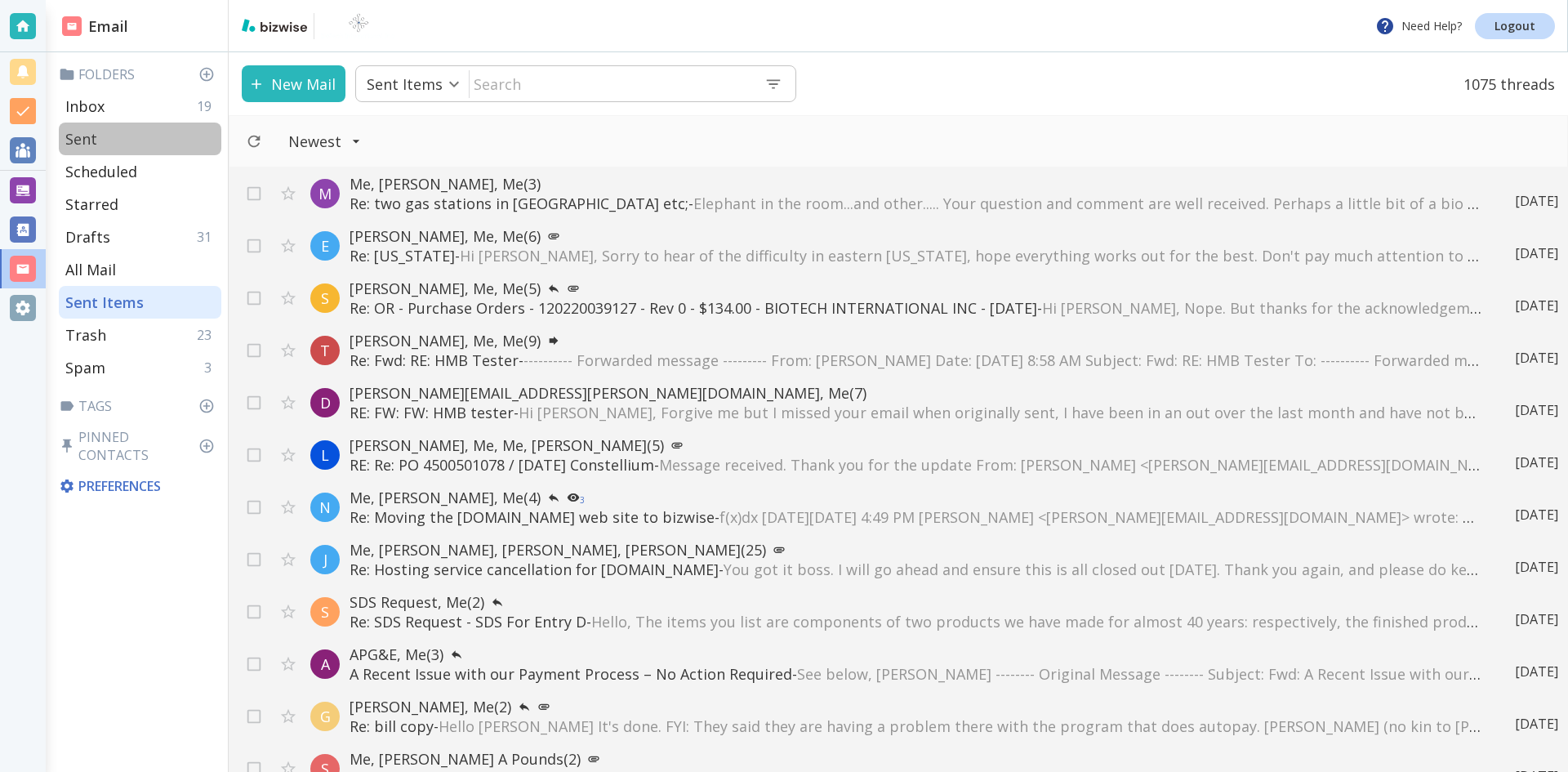
click at [81, 133] on p "Sent" at bounding box center [81, 139] width 32 height 20
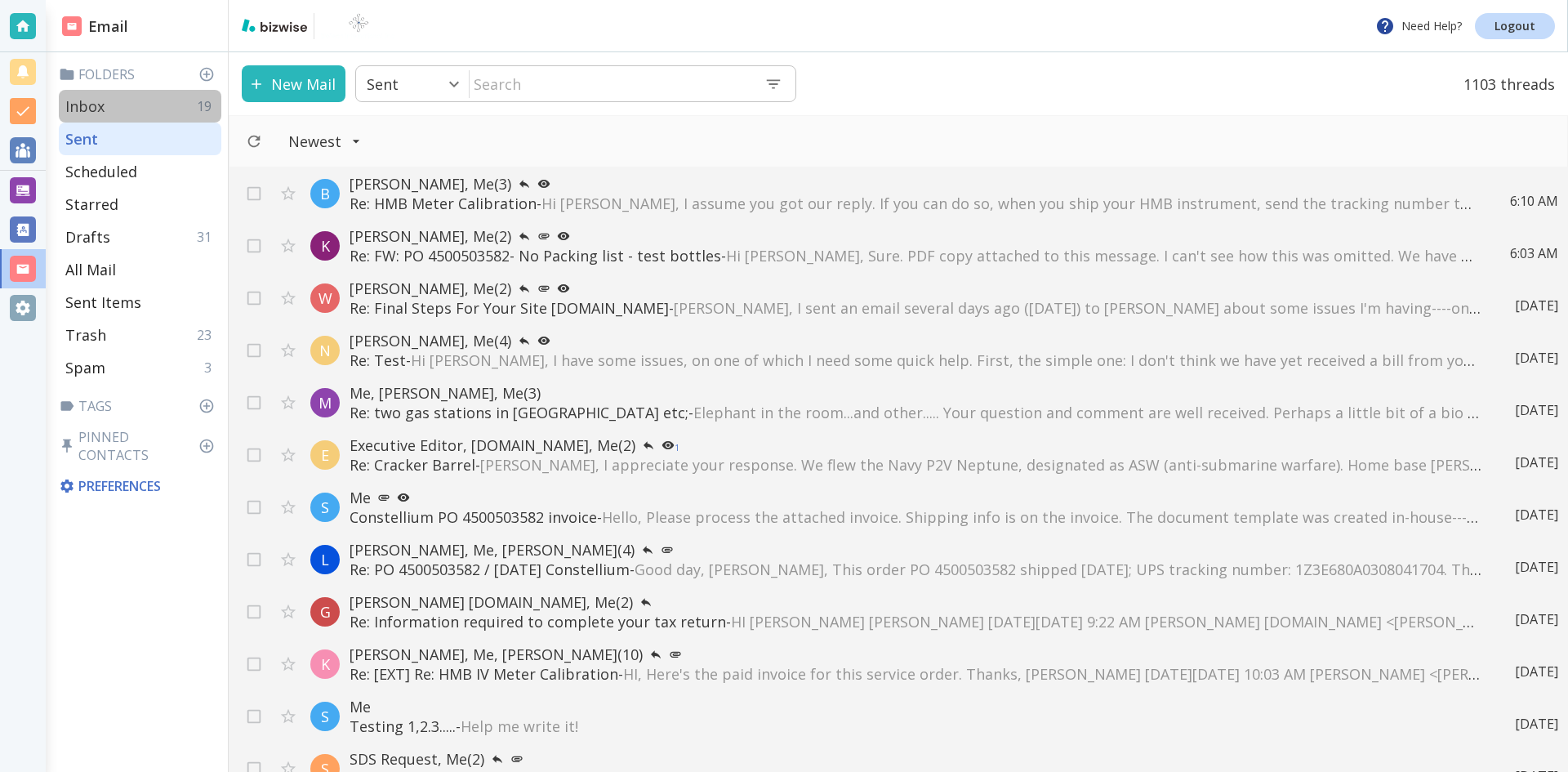
click at [85, 102] on p "Inbox" at bounding box center [86, 106] width 40 height 20
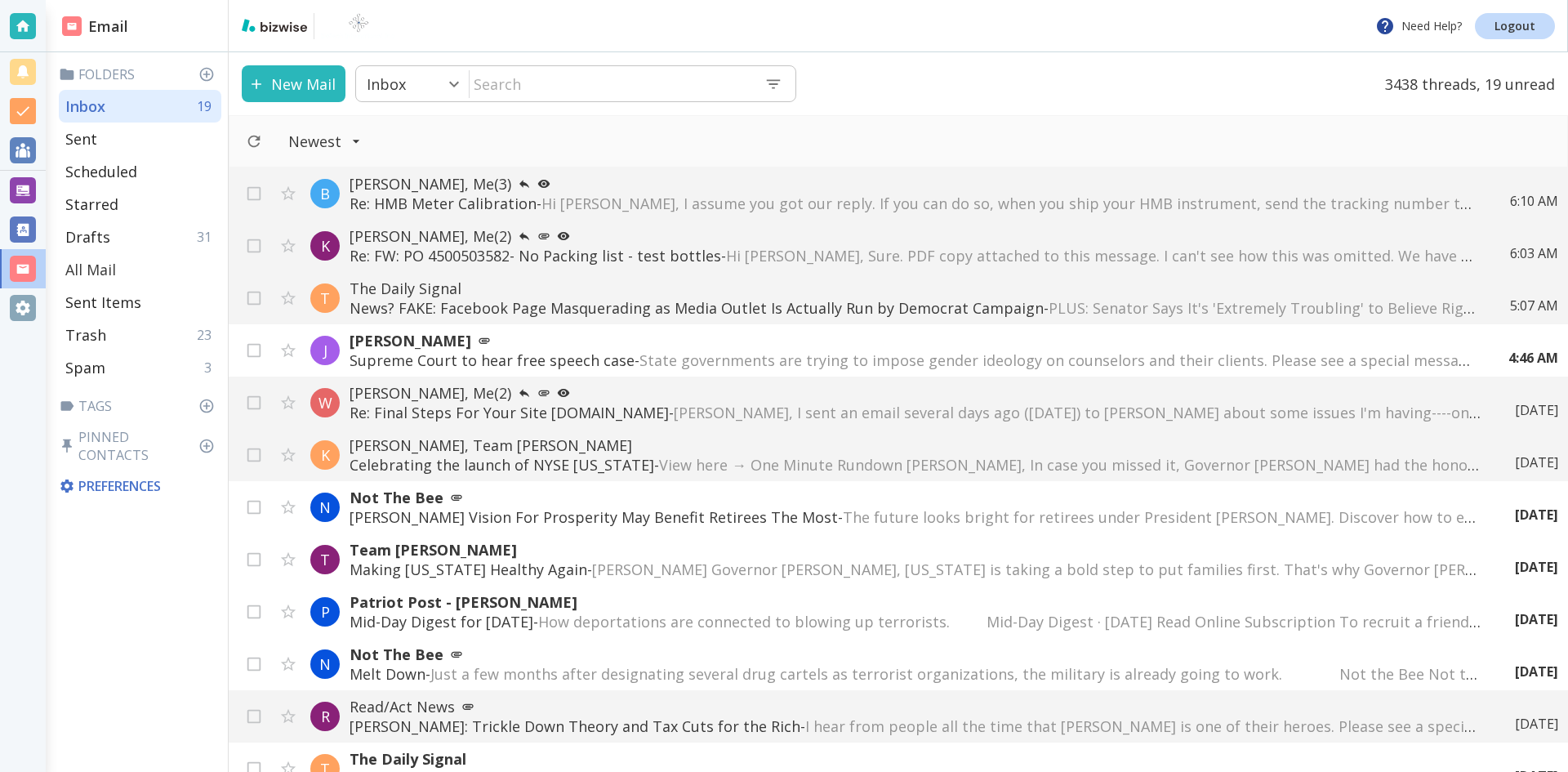
click at [97, 264] on p "All Mail" at bounding box center [91, 269] width 50 height 20
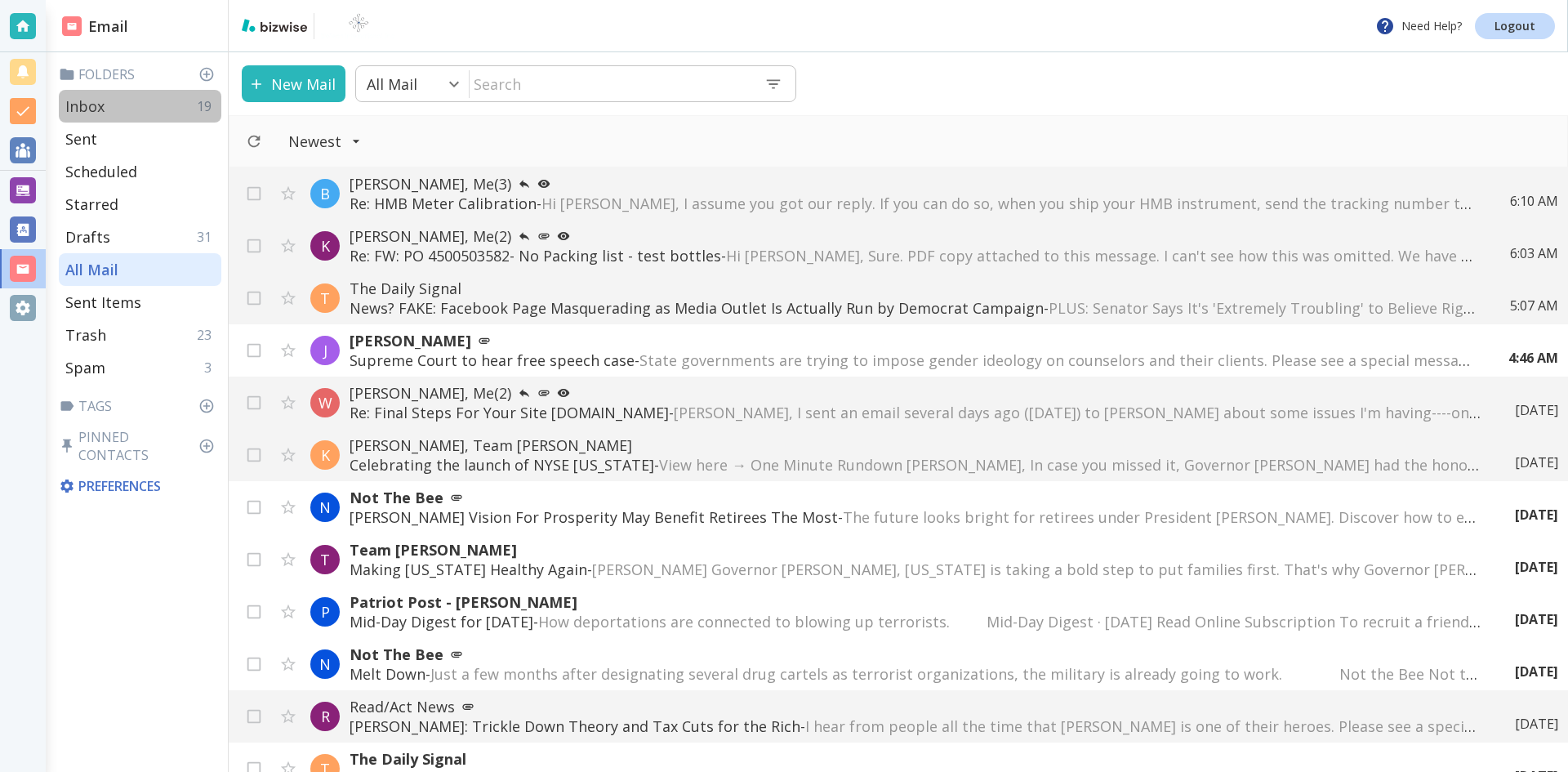
click at [90, 100] on p "Inbox" at bounding box center [86, 106] width 40 height 20
type input "0"
